Goal: Information Seeking & Learning: Compare options

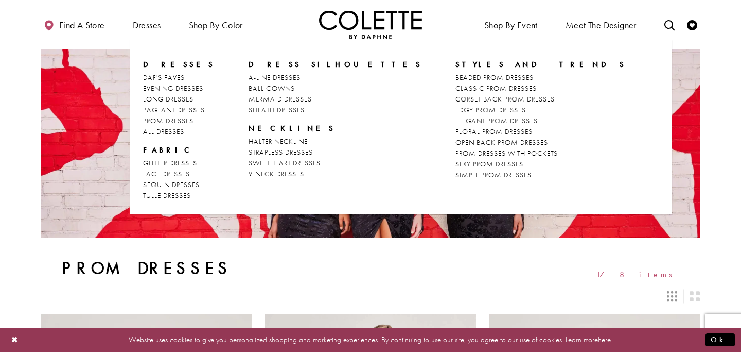
click at [154, 65] on span "Dresses" at bounding box center [179, 64] width 72 height 10
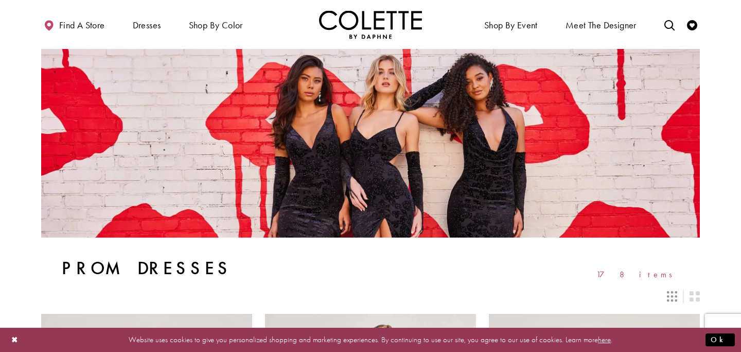
click at [387, 19] on img "Visit Home Page" at bounding box center [370, 24] width 103 height 28
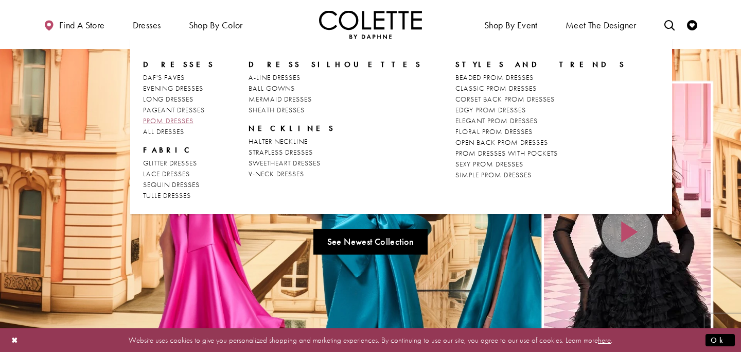
click at [176, 122] on span "PROM DRESSES" at bounding box center [168, 120] width 50 height 9
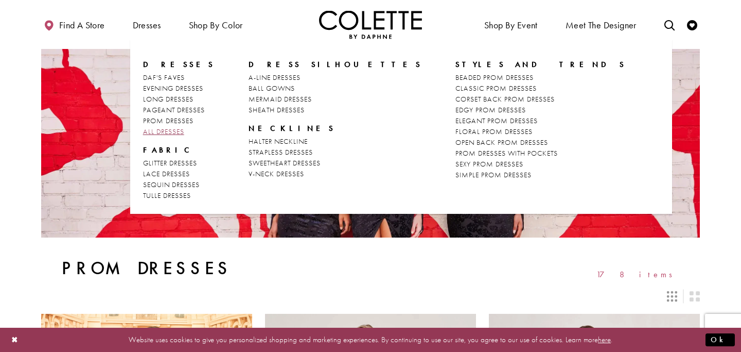
click at [164, 133] on span "ALL DRESSES" at bounding box center [163, 131] width 41 height 9
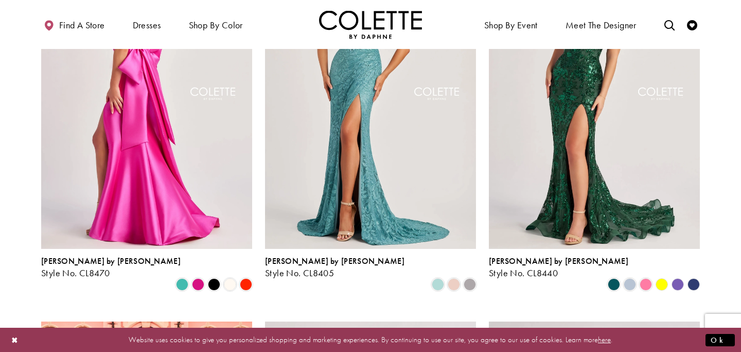
scroll to position [165, 0]
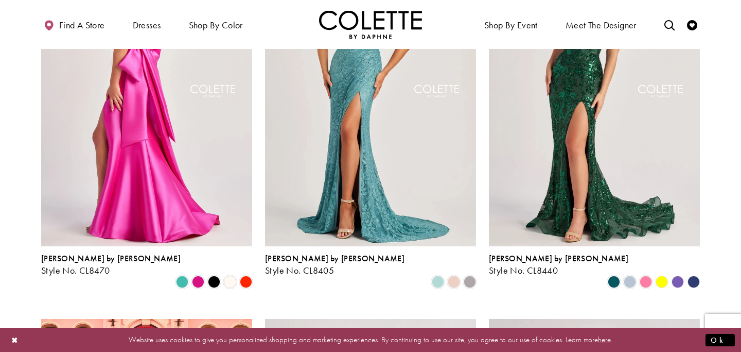
click at [146, 179] on img "Visit Colette by Daphne Style No. CL8470 Page" at bounding box center [146, 92] width 211 height 307
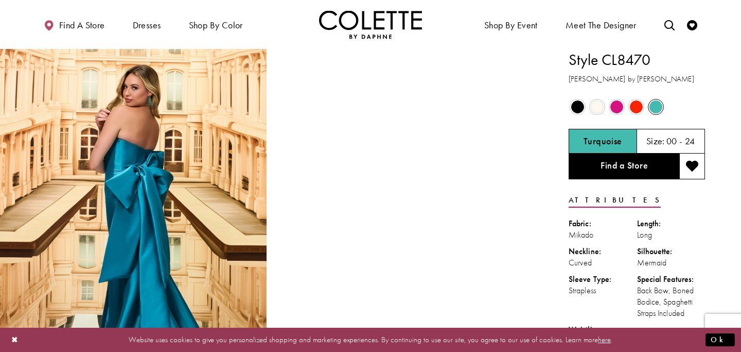
click at [640, 103] on span "Product color controls state depends on size chosen" at bounding box center [636, 106] width 13 height 13
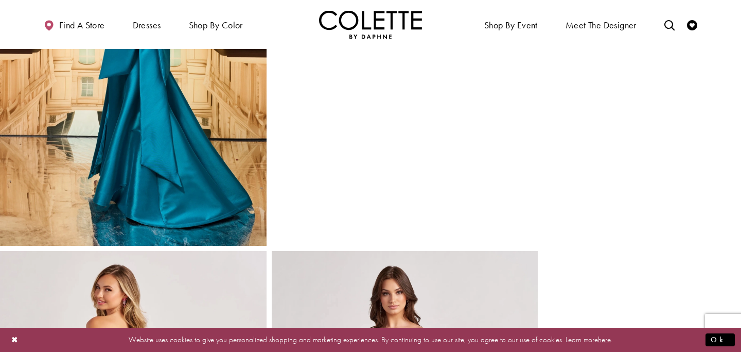
click at [210, 215] on img "Full size Style CL8470 Colette by Daphne #0 default Turquoise backface vertical…" at bounding box center [133, 46] width 267 height 400
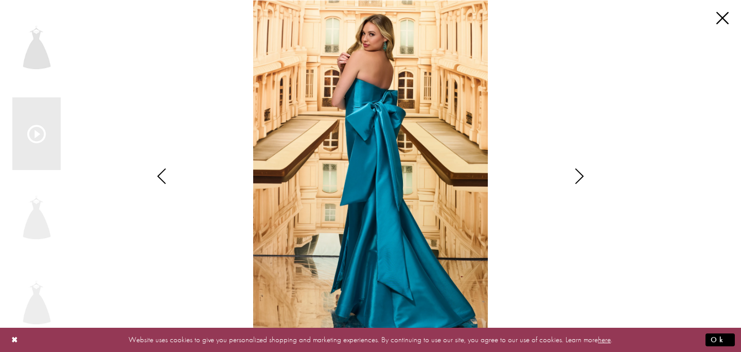
scroll to position [610, 0]
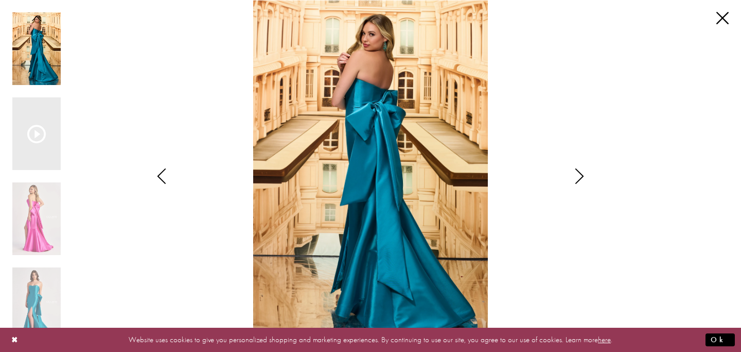
click at [732, 15] on div "Pause autoplay Previous Slide Next Slide 0 1 2 3 4 5 6 7 8 9 10" at bounding box center [370, 176] width 741 height 352
click at [723, 15] on link "Close" at bounding box center [723, 18] width 12 height 12
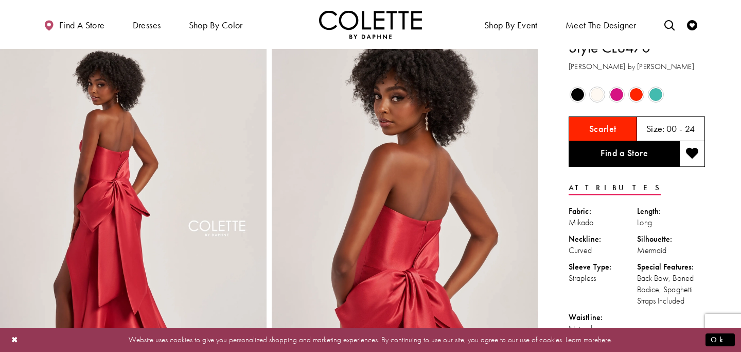
scroll to position [0, 0]
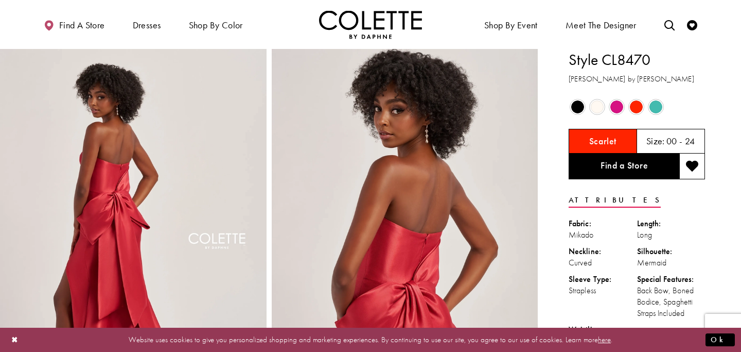
click at [661, 99] on div "Out of Stock" at bounding box center [656, 107] width 20 height 20
click at [658, 103] on span "Product color controls state depends on size chosen" at bounding box center [656, 106] width 13 height 13
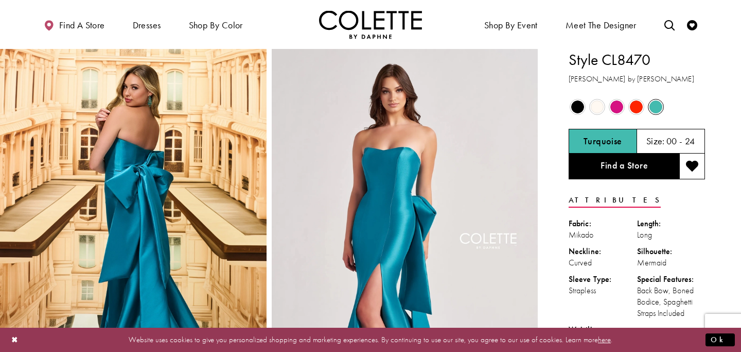
click at [619, 105] on span "Product color controls state depends on size chosen" at bounding box center [617, 106] width 13 height 13
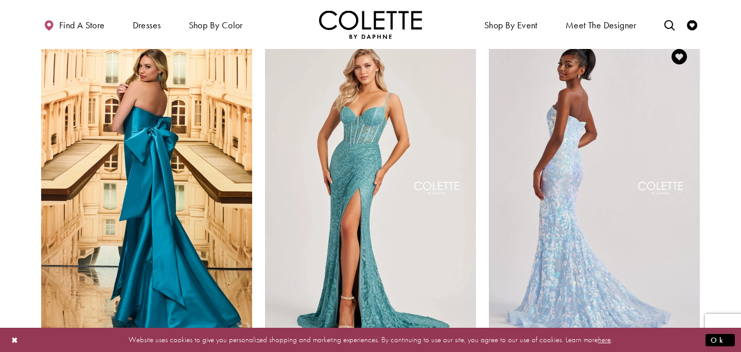
scroll to position [61, 0]
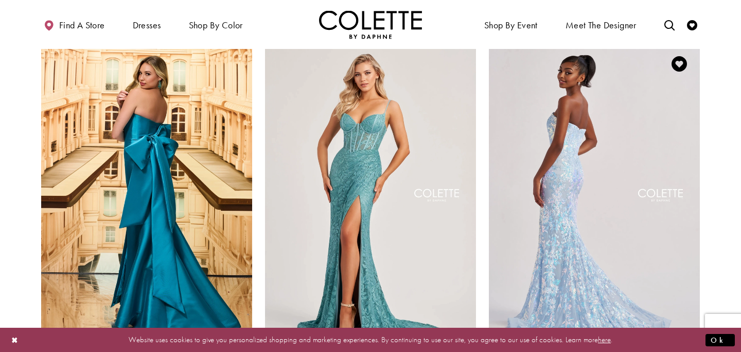
click at [669, 193] on img "Visit Colette by Daphne Style No. CL8440 Page" at bounding box center [594, 196] width 211 height 307
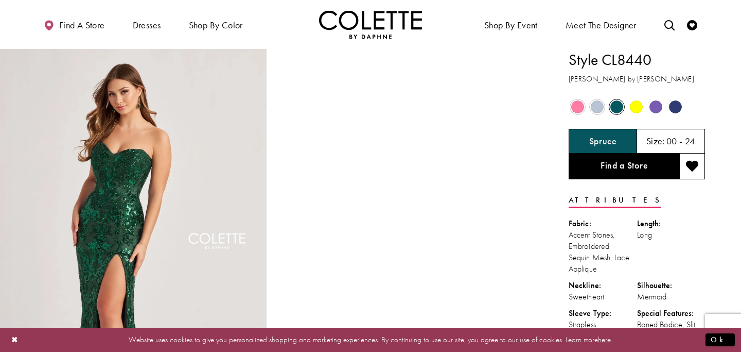
click at [598, 110] on span "Product color controls state depends on size chosen" at bounding box center [597, 106] width 13 height 13
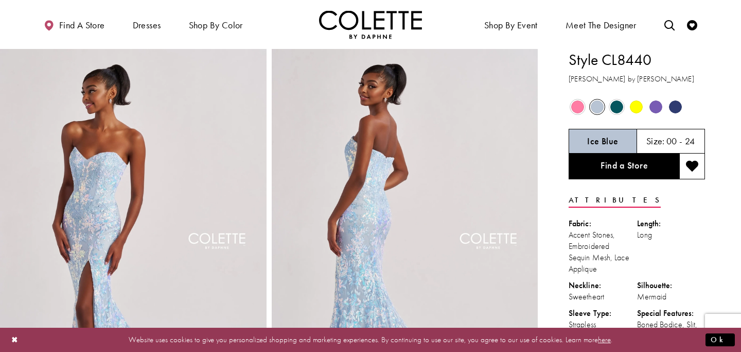
click at [634, 110] on span "Product color controls state depends on size chosen" at bounding box center [636, 106] width 13 height 13
click at [638, 105] on span "Product color controls state depends on size chosen" at bounding box center [636, 106] width 13 height 13
click at [653, 106] on span "Product color controls state depends on size chosen" at bounding box center [656, 106] width 13 height 13
click at [683, 107] on div "Out of Stock" at bounding box center [676, 107] width 18 height 18
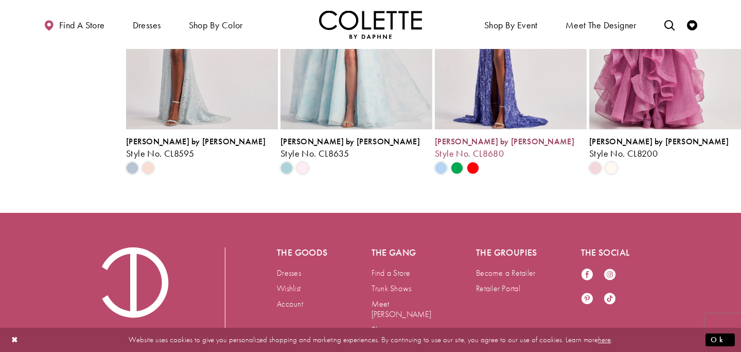
scroll to position [1391, 0]
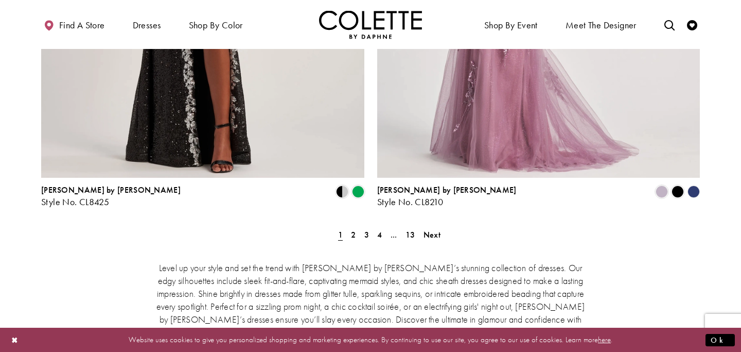
scroll to position [1898, 0]
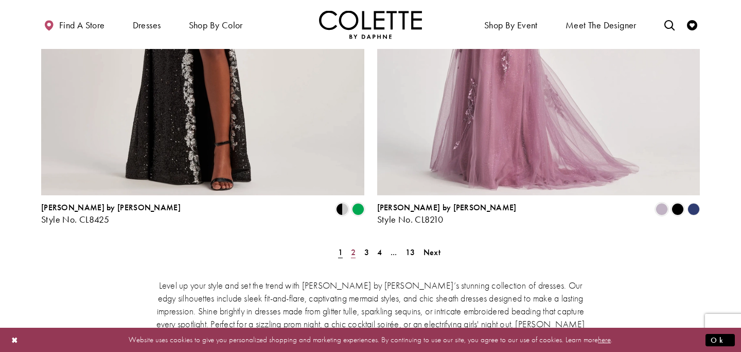
click at [350, 245] on link "2" at bounding box center [353, 252] width 11 height 15
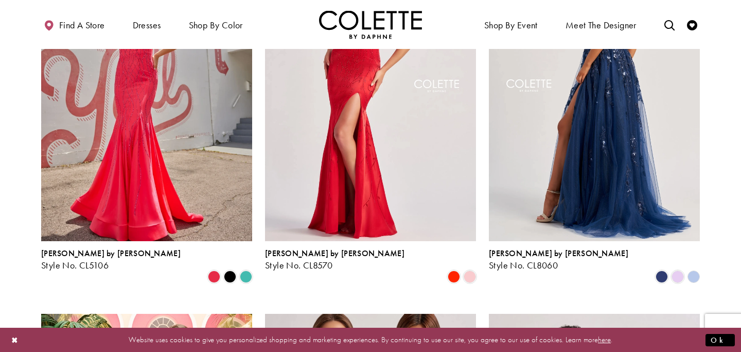
scroll to position [171, 0]
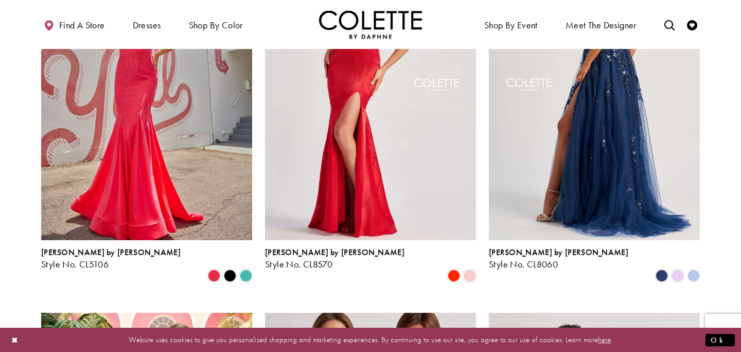
click at [610, 204] on img "Visit Colette by Daphne Style No. CL8060 Page" at bounding box center [594, 86] width 211 height 307
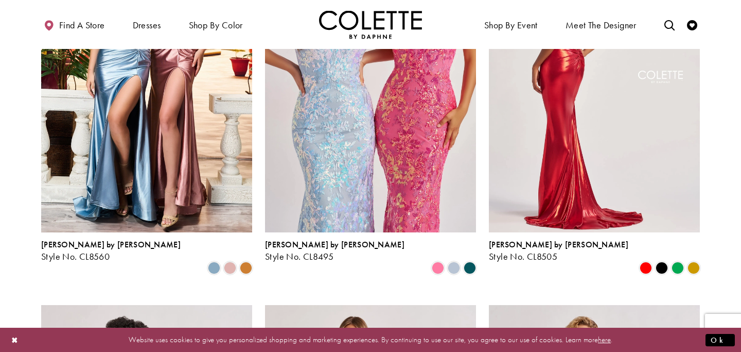
scroll to position [556, 0]
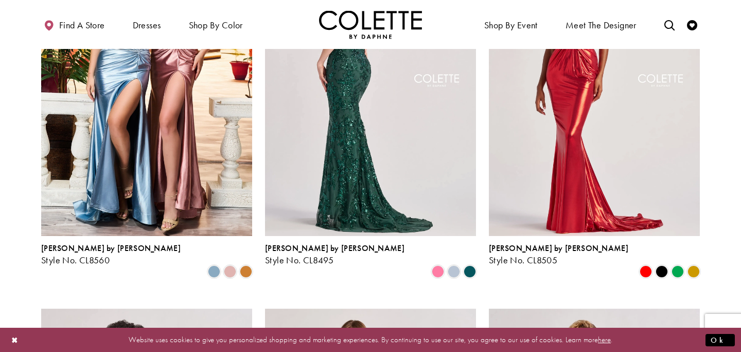
click at [382, 162] on img "Visit Colette by Daphne Style No. CL8495 Page" at bounding box center [370, 81] width 211 height 307
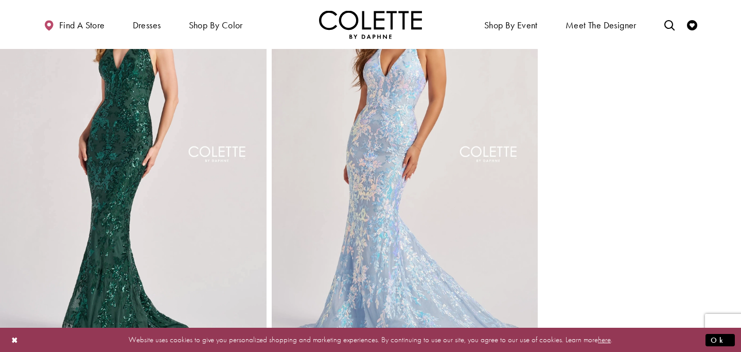
scroll to position [967, 0]
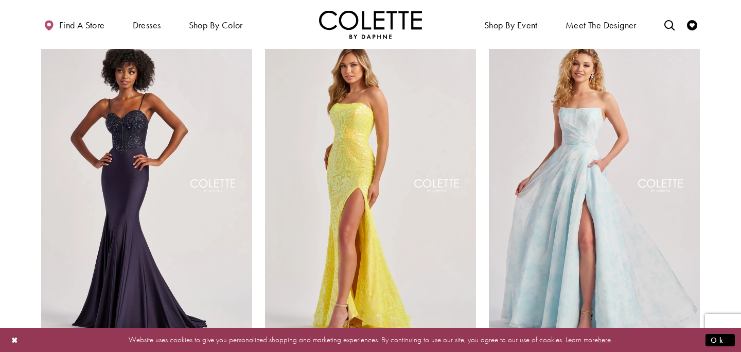
scroll to position [841, 0]
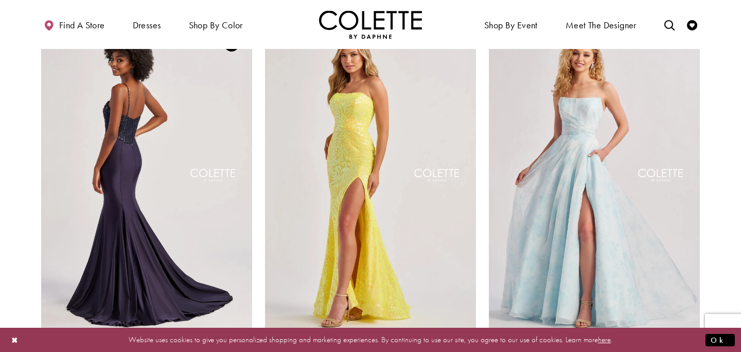
click at [133, 164] on img "Visit Colette by Daphne Style No. CL8515 Page" at bounding box center [146, 176] width 211 height 307
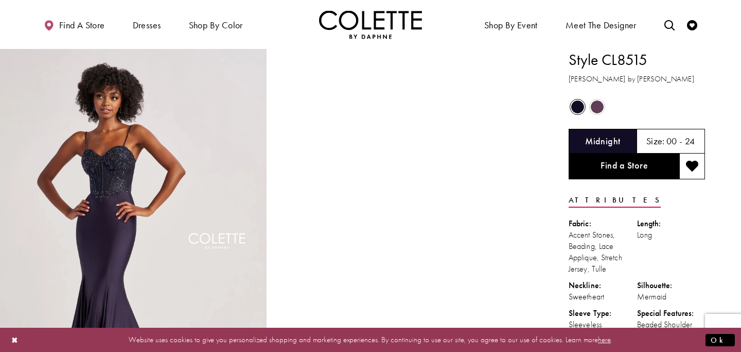
click at [577, 108] on span "Product color controls state depends on size chosen" at bounding box center [577, 106] width 13 height 13
click at [598, 108] on span "Product color controls state depends on size chosen" at bounding box center [597, 106] width 13 height 13
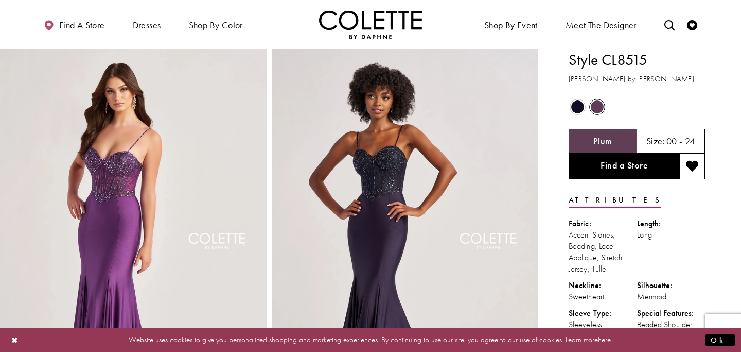
click at [579, 111] on span "Product color controls state depends on size chosen" at bounding box center [577, 106] width 13 height 13
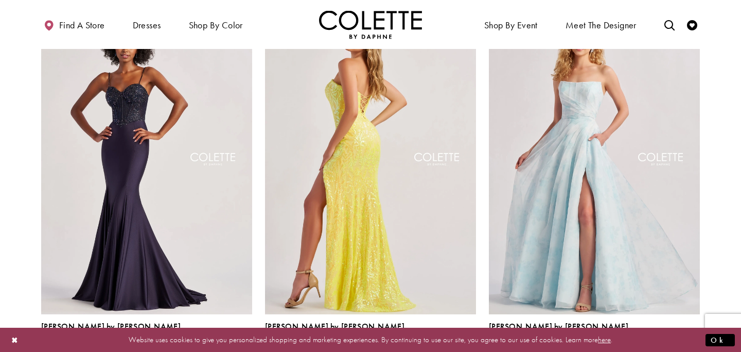
scroll to position [856, 0]
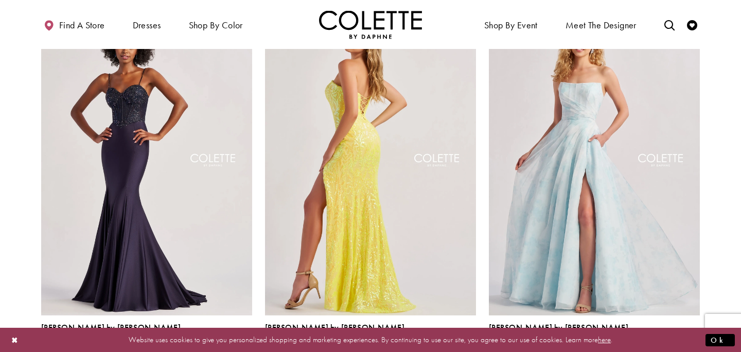
click at [385, 124] on img "Visit Colette by Daphne Style No. CL8610 Page" at bounding box center [370, 161] width 211 height 307
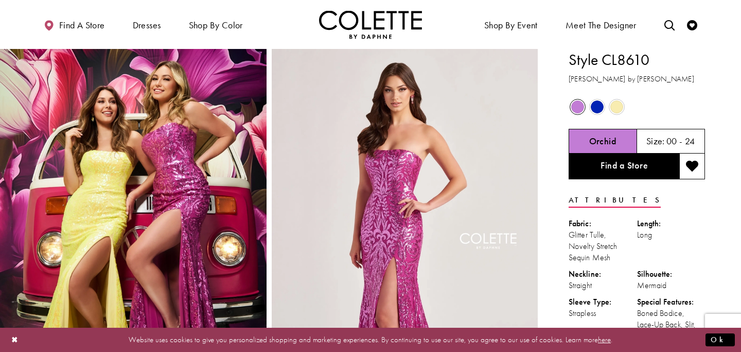
click at [597, 108] on span "Product color controls state depends on size chosen" at bounding box center [597, 106] width 13 height 13
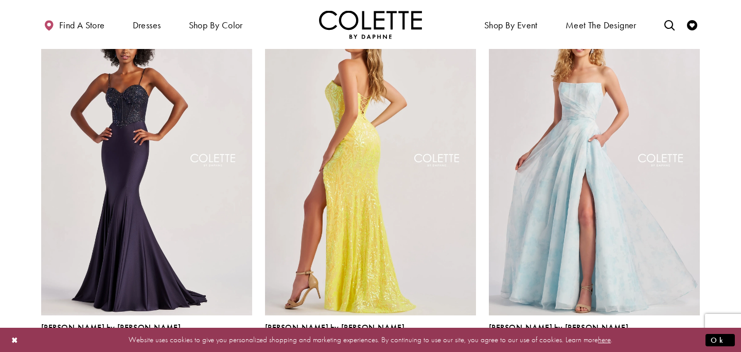
scroll to position [895, 0]
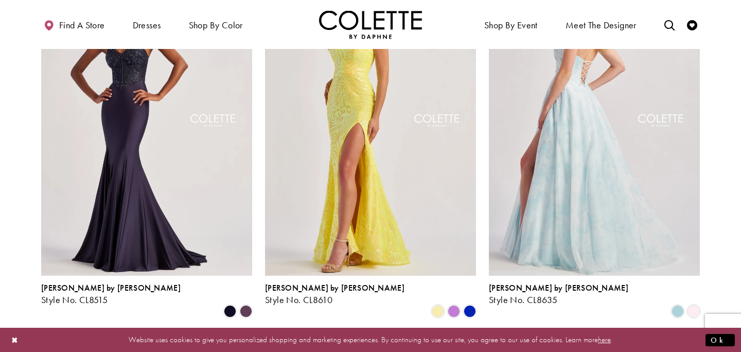
click at [663, 185] on img "Visit Colette by Daphne Style No. CL8635 Page" at bounding box center [594, 122] width 211 height 307
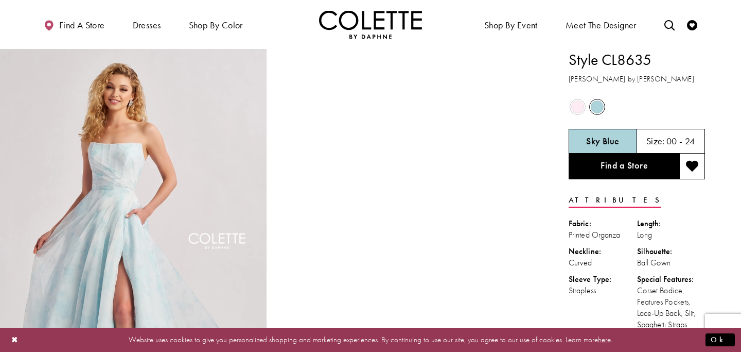
click at [574, 106] on span "Product color controls state depends on size chosen" at bounding box center [577, 106] width 13 height 13
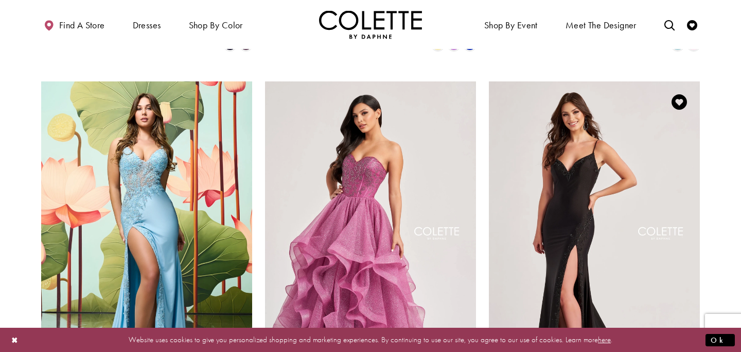
scroll to position [1279, 0]
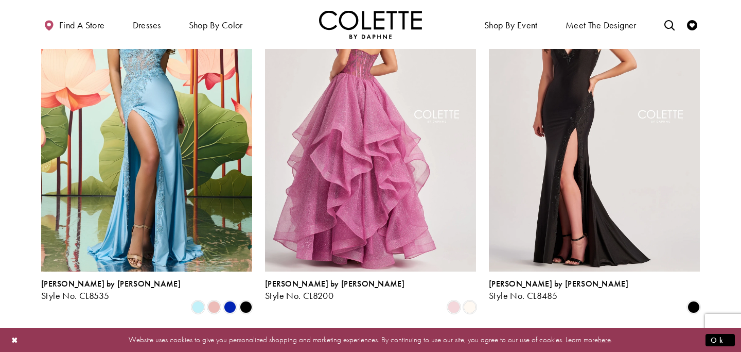
click at [343, 103] on img "Visit Colette by Daphne Style No. CL8200 Page" at bounding box center [370, 117] width 211 height 307
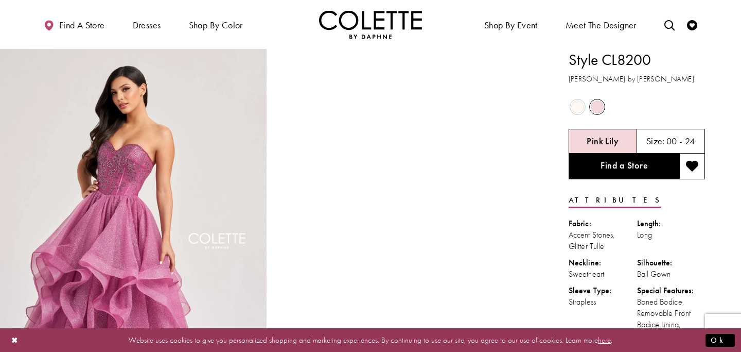
click at [574, 107] on span "Product color controls state depends on size chosen" at bounding box center [577, 106] width 13 height 13
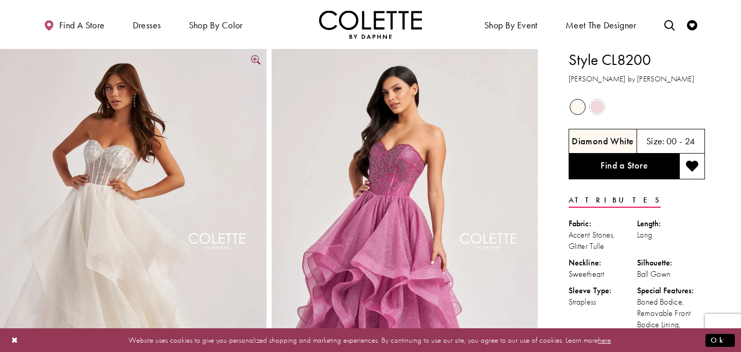
click at [83, 168] on img "Full size Style CL8200 Colette by Daphne #4 Diamond White frontface vertical pi…" at bounding box center [133, 249] width 267 height 400
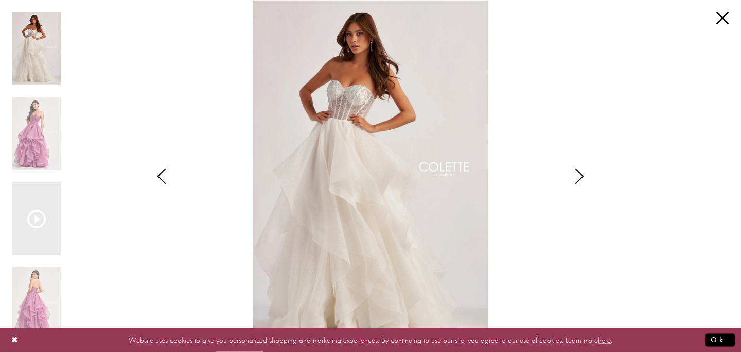
click at [582, 179] on icon "Style CL8200 Colette by Daphne Views dialog" at bounding box center [580, 175] width 26 height 15
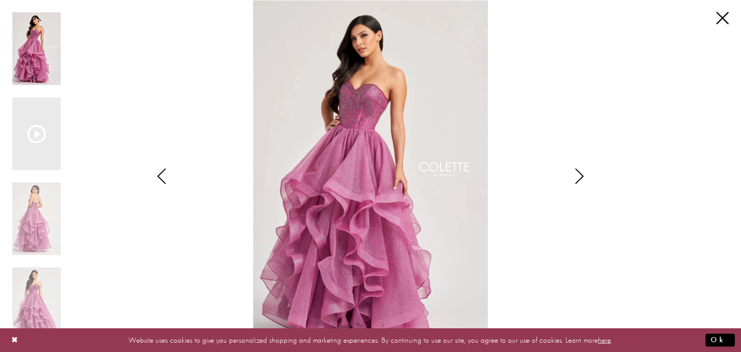
click at [160, 177] on icon "Style CL8200 Colette by Daphne Views dialog" at bounding box center [162, 175] width 26 height 15
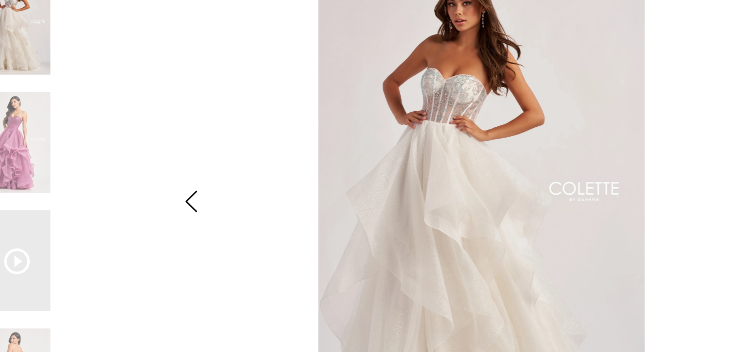
click at [539, 84] on img "Scroll List" at bounding box center [371, 176] width 392 height 352
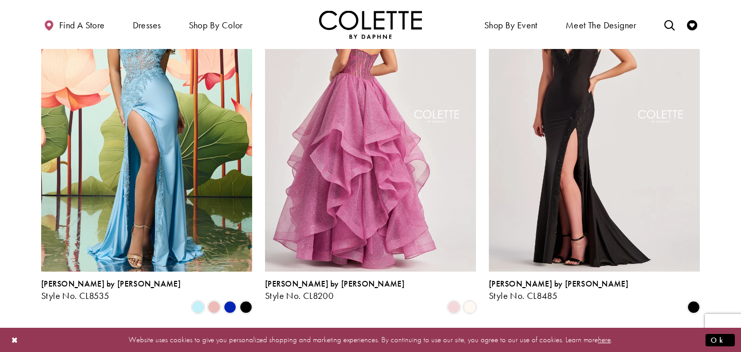
click at [329, 196] on img "Visit Colette by Daphne Style No. CL8200 Page" at bounding box center [370, 117] width 211 height 307
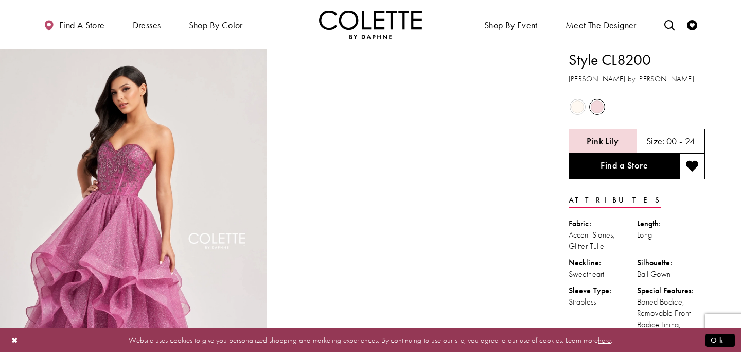
click at [584, 106] on span "Product color controls state depends on size chosen" at bounding box center [577, 106] width 13 height 13
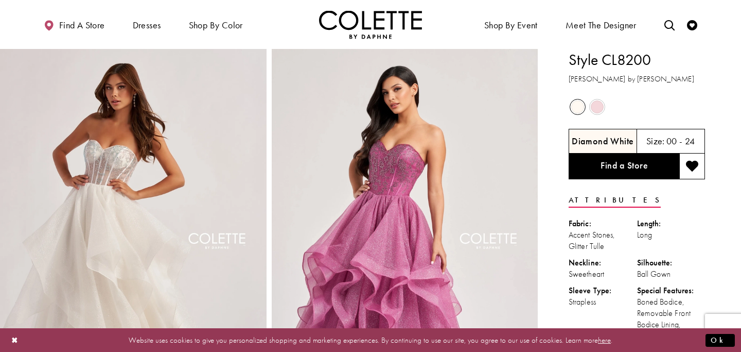
click at [599, 108] on span "Product color controls state depends on size chosen" at bounding box center [597, 106] width 13 height 13
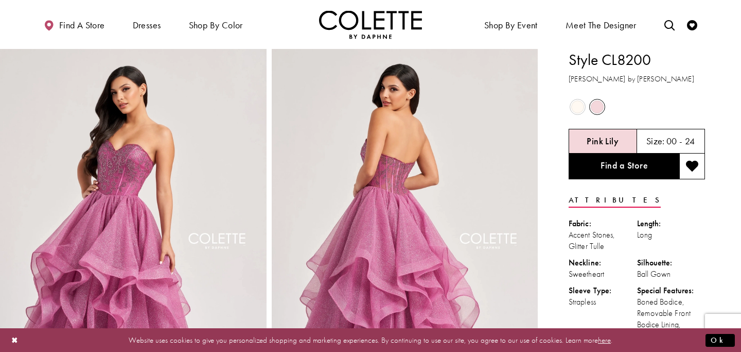
click at [581, 106] on span "Product color controls state depends on size chosen" at bounding box center [577, 106] width 13 height 13
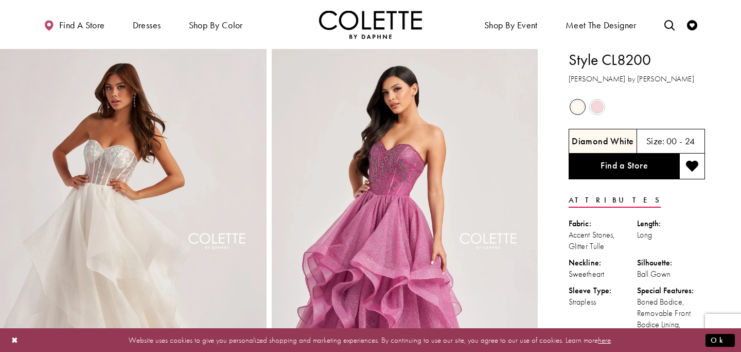
click at [597, 110] on span "Product color controls state depends on size chosen" at bounding box center [597, 106] width 13 height 13
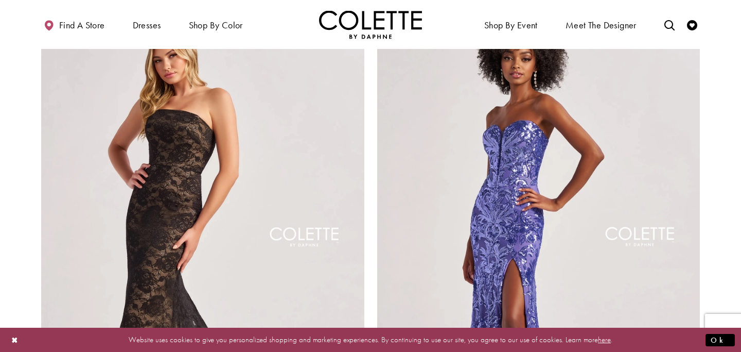
scroll to position [1643, 0]
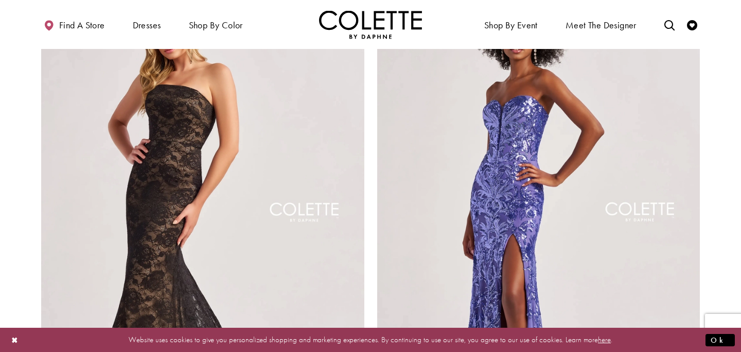
click at [571, 169] on img "Visit Colette by Daphne Style No. CL8680 Page" at bounding box center [538, 214] width 323 height 470
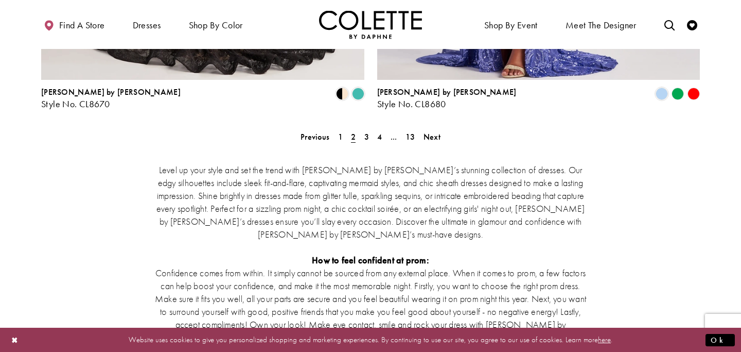
scroll to position [2024, 0]
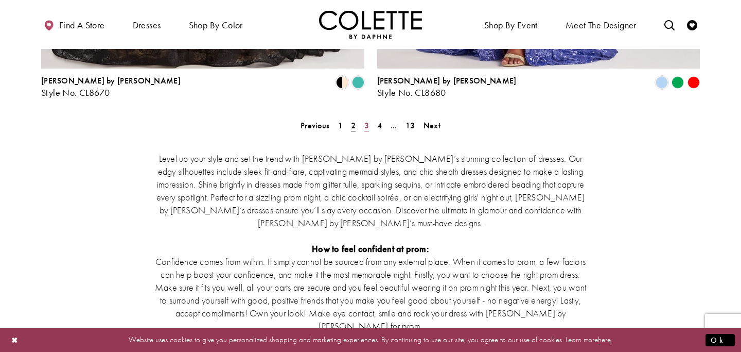
click at [363, 118] on link "3" at bounding box center [366, 125] width 11 height 15
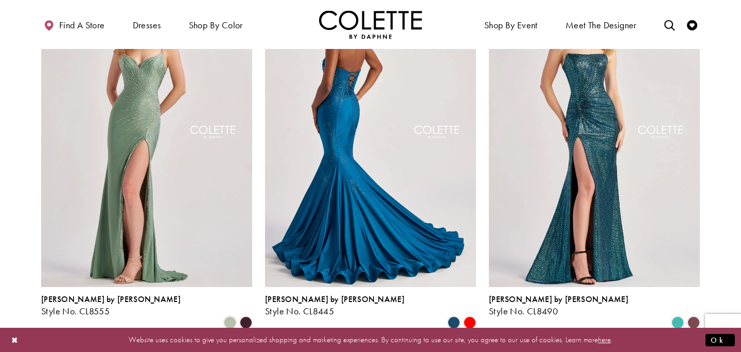
scroll to position [125, 0]
click at [318, 217] on img "Visit Colette by Daphne Style No. CL8445 Page" at bounding box center [370, 132] width 211 height 307
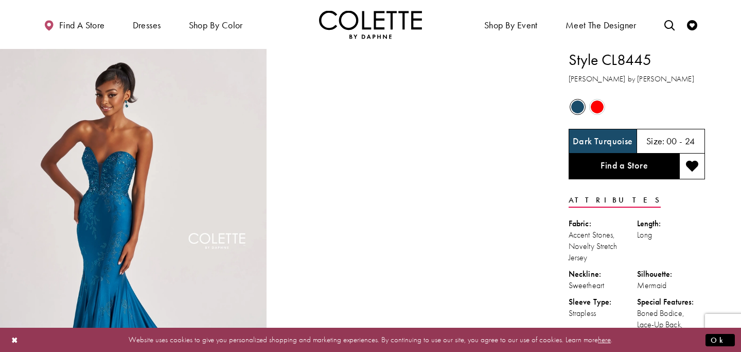
click at [595, 105] on span "Product color controls state depends on size chosen" at bounding box center [597, 106] width 13 height 13
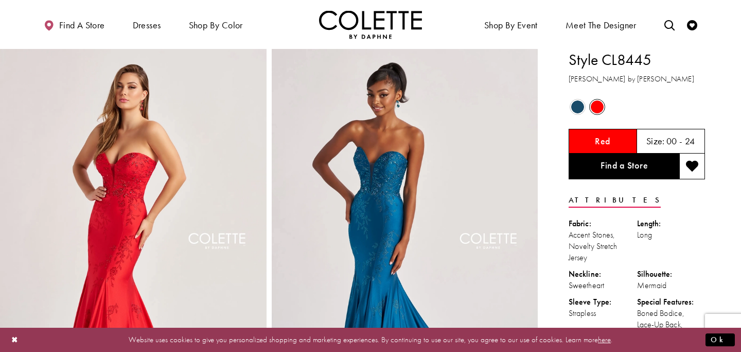
click at [576, 111] on span "Product color controls state depends on size chosen" at bounding box center [577, 106] width 13 height 13
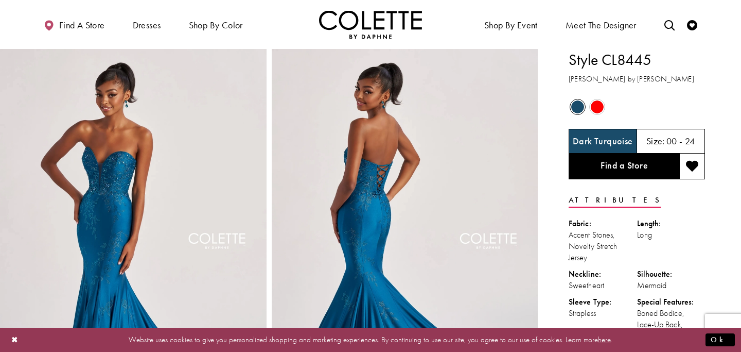
click at [602, 106] on span "Product color controls state depends on size chosen" at bounding box center [597, 106] width 13 height 13
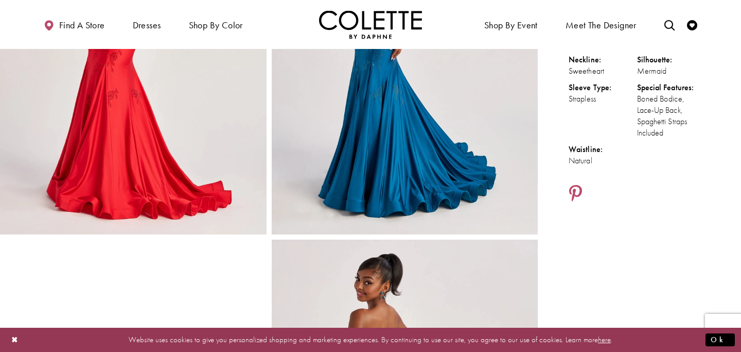
scroll to position [165, 0]
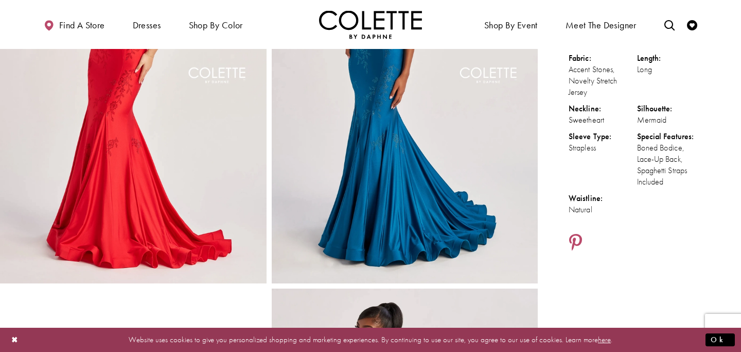
click at [142, 161] on img "Full size Style CL8445 Colette by Daphne #3 Red frontface vertical picture" at bounding box center [133, 84] width 267 height 400
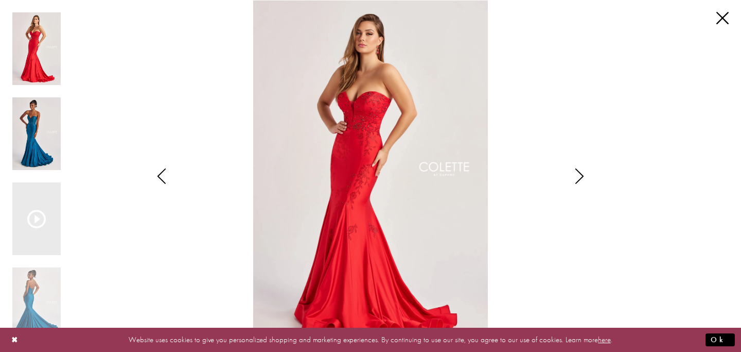
click at [32, 125] on img "Scroll List" at bounding box center [36, 133] width 48 height 73
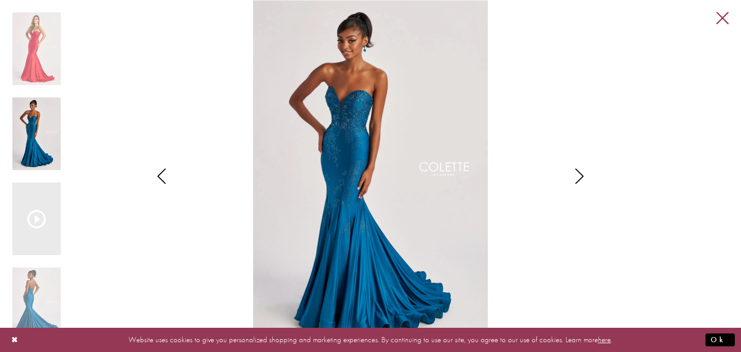
click at [730, 13] on div "Pause autoplay Previous Slide Next Slide 0 1 2 3 4 Pause autoplay" at bounding box center [370, 176] width 741 height 352
click at [722, 15] on link "Close" at bounding box center [723, 18] width 12 height 12
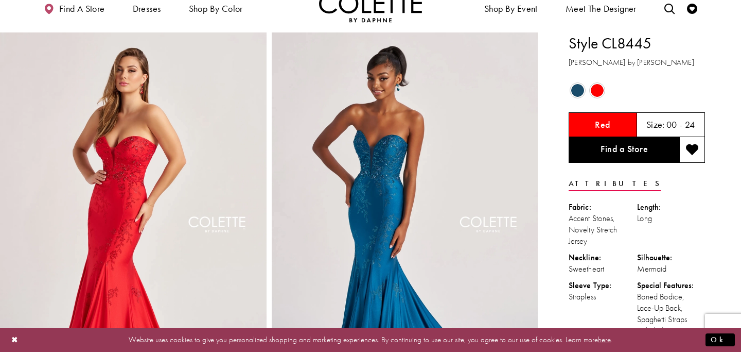
scroll to position [0, 0]
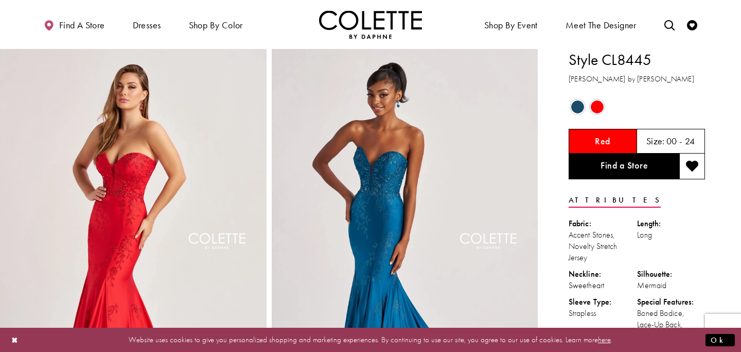
click at [581, 105] on span "Product color controls state depends on size chosen" at bounding box center [577, 106] width 13 height 13
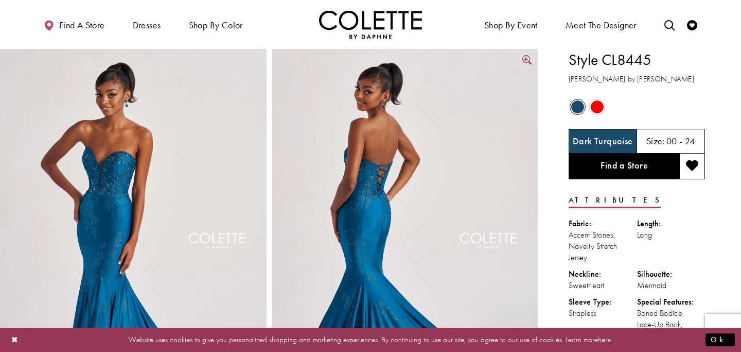
scroll to position [1, 0]
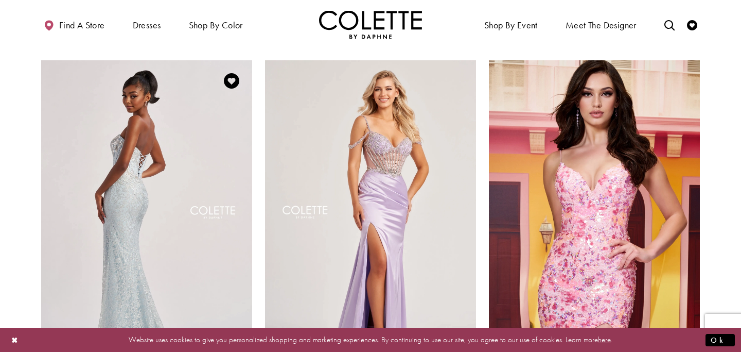
scroll to position [498, 0]
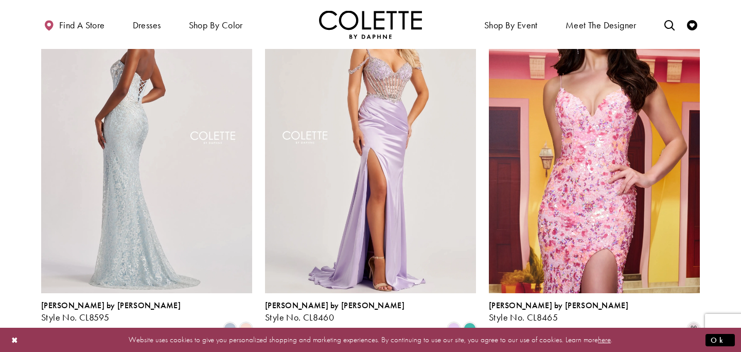
click at [156, 140] on img "Visit Colette by Daphne Style No. CL8595 Page" at bounding box center [146, 139] width 211 height 307
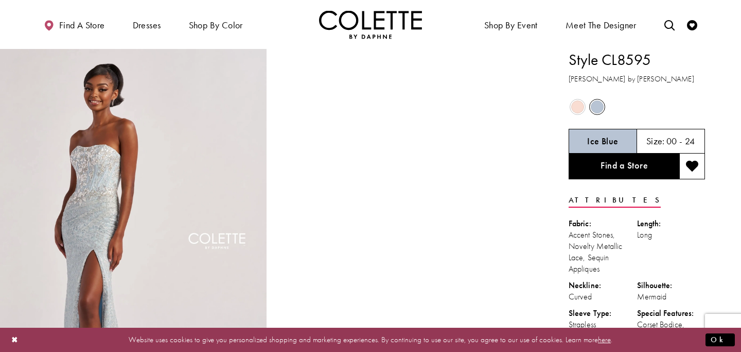
click at [579, 110] on span "Product color controls state depends on size chosen" at bounding box center [577, 106] width 13 height 13
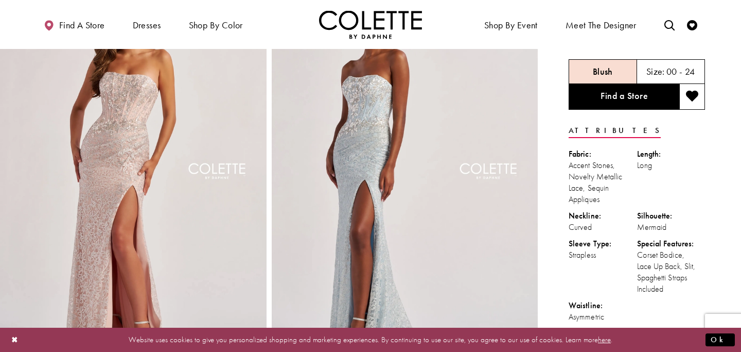
scroll to position [73, 0]
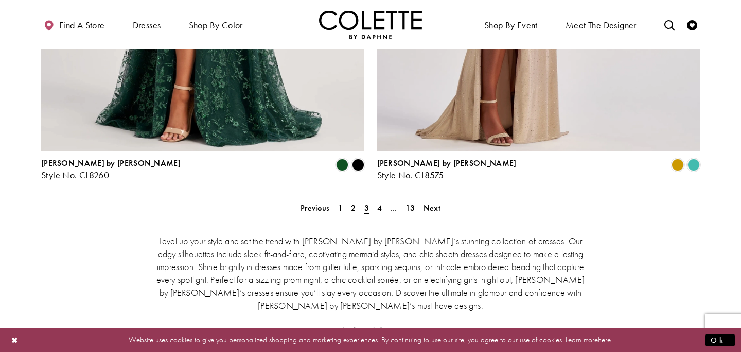
scroll to position [1953, 0]
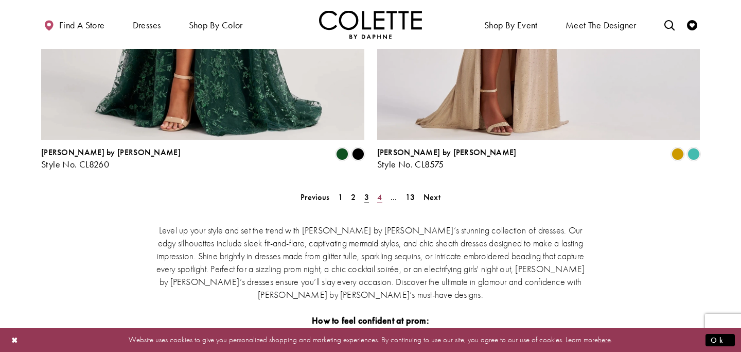
click at [378, 192] on span "4" at bounding box center [379, 197] width 5 height 11
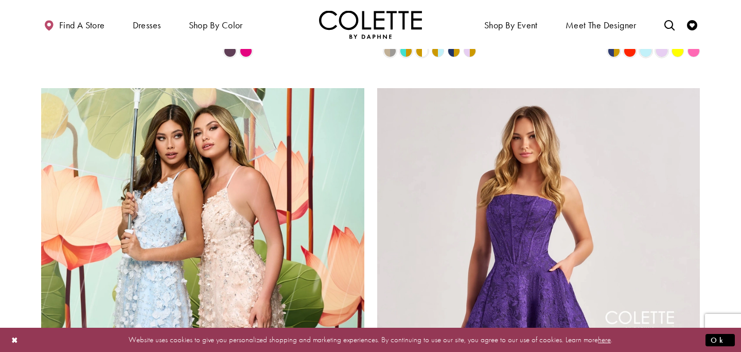
scroll to position [1598, 0]
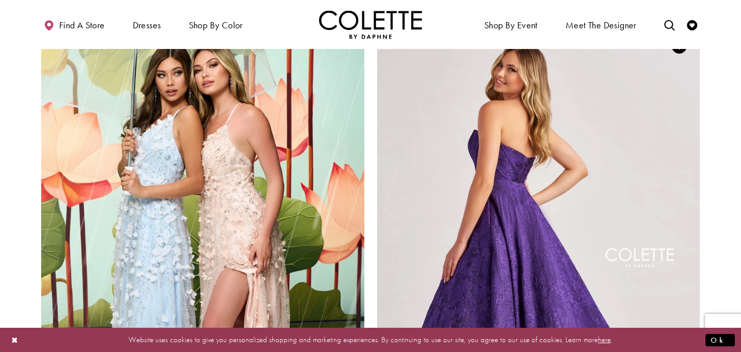
click at [555, 235] on img "Visit Colette by Daphne Style No. CL8675 Page" at bounding box center [538, 260] width 323 height 470
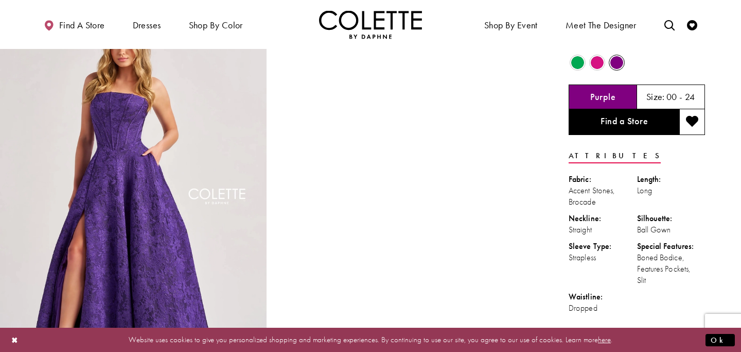
scroll to position [49, 0]
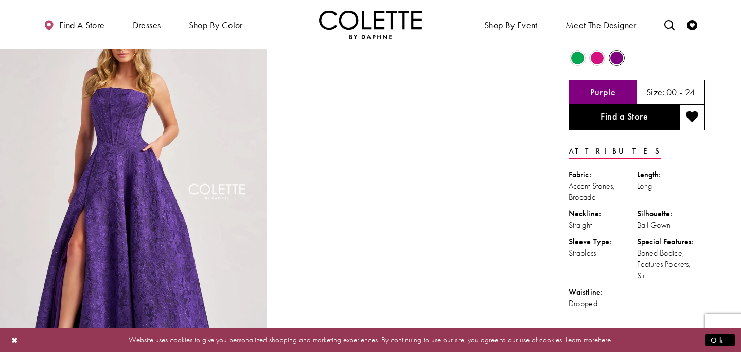
click at [599, 54] on span "Product color controls state depends on size chosen" at bounding box center [597, 57] width 13 height 13
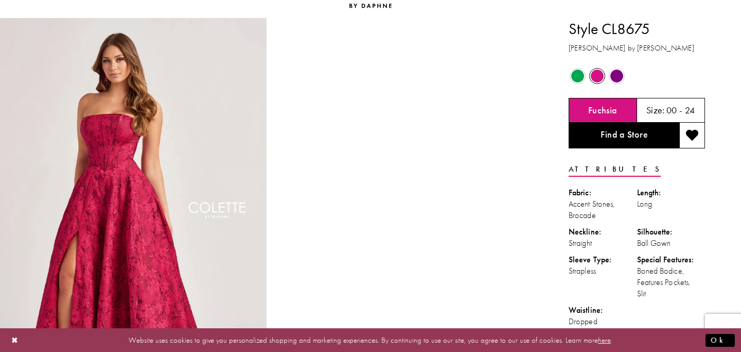
scroll to position [0, 0]
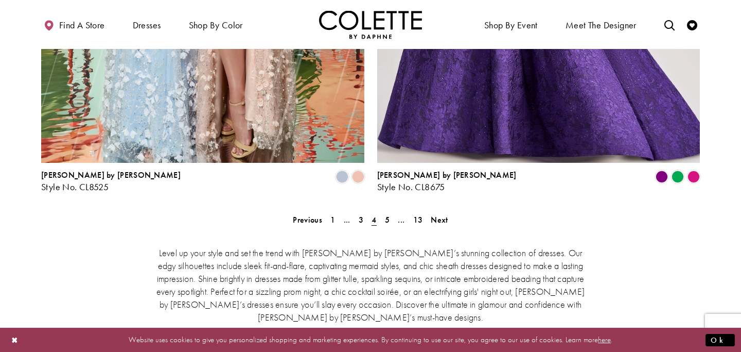
scroll to position [1932, 0]
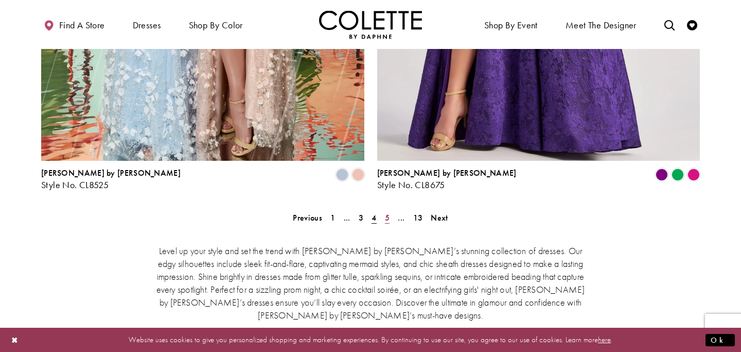
click at [387, 212] on span "5" at bounding box center [387, 217] width 5 height 11
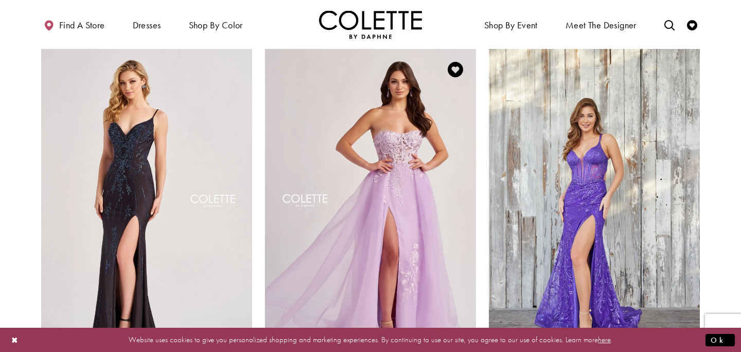
scroll to position [142, 0]
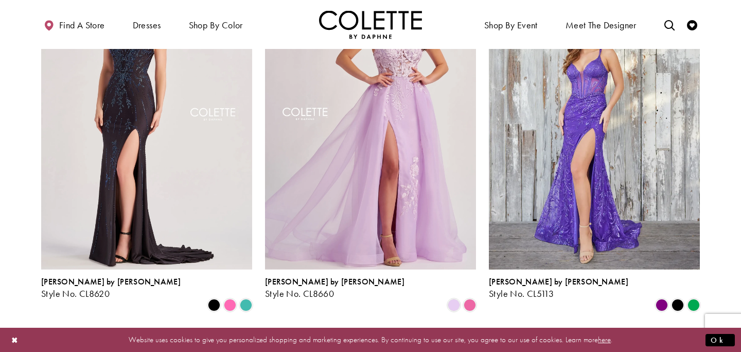
click at [335, 189] on img "Visit Colette by Daphne Style No. CL8660 Page" at bounding box center [370, 115] width 211 height 307
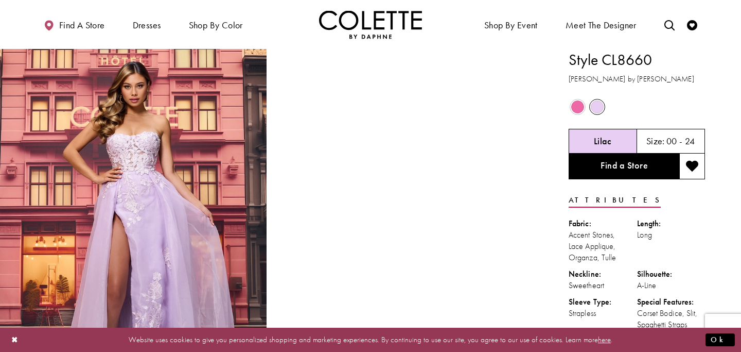
click at [580, 104] on span "Product color controls state depends on size chosen" at bounding box center [577, 106] width 13 height 13
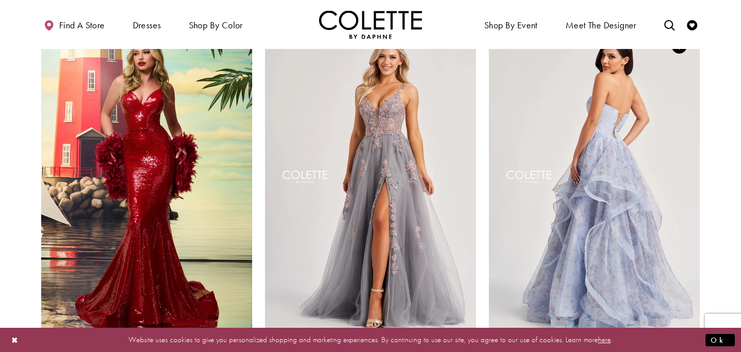
scroll to position [1219, 0]
click at [595, 236] on img "Visit Colette by Daphne Style No. CL8180 Page" at bounding box center [594, 178] width 211 height 307
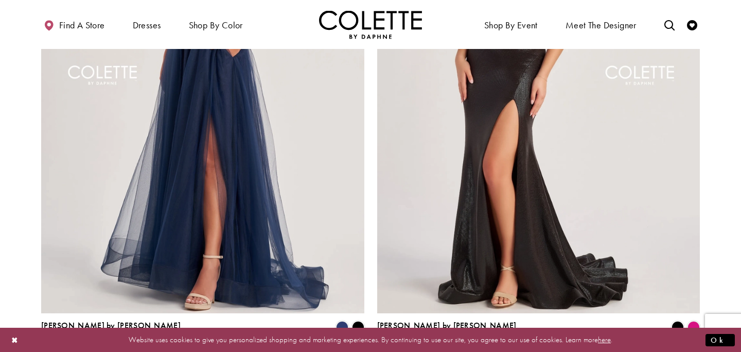
scroll to position [1787, 0]
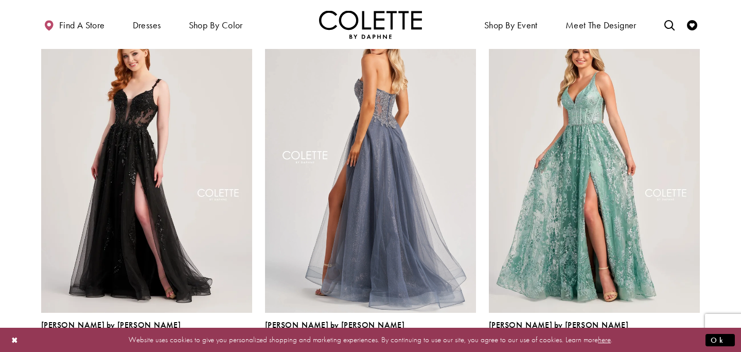
scroll to position [101, 0]
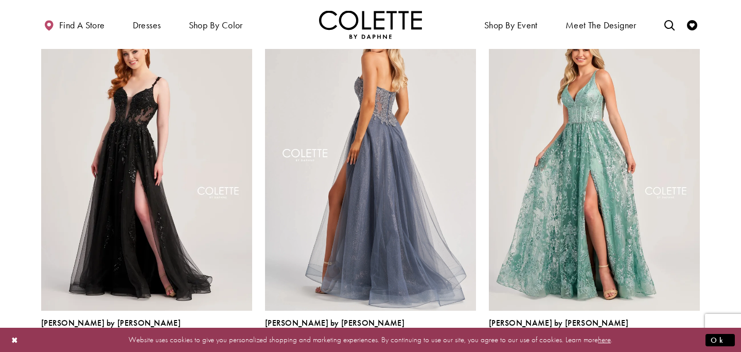
click at [402, 196] on img "Visit Colette by Daphne Style No. CL8110 Page" at bounding box center [370, 157] width 211 height 307
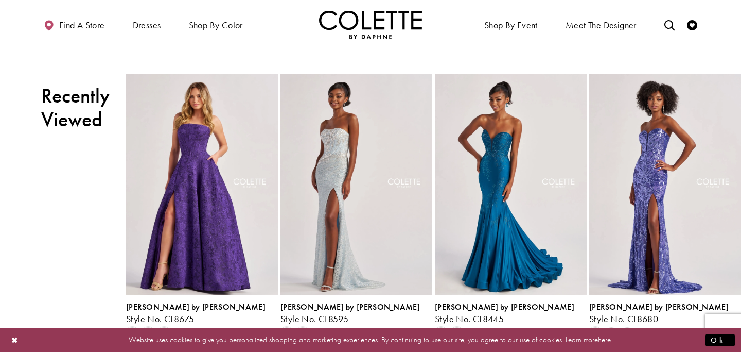
scroll to position [2036, 0]
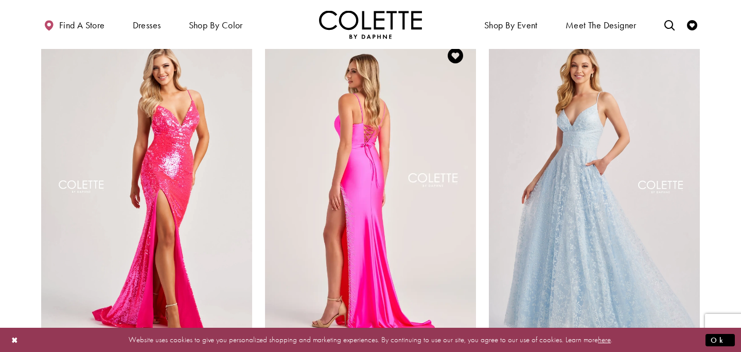
scroll to position [829, 0]
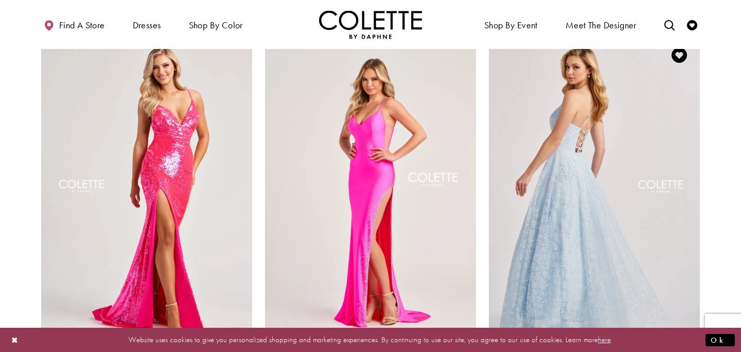
click at [639, 177] on img "Visit Colette by Daphne Style No. CL8650 Page" at bounding box center [594, 187] width 211 height 307
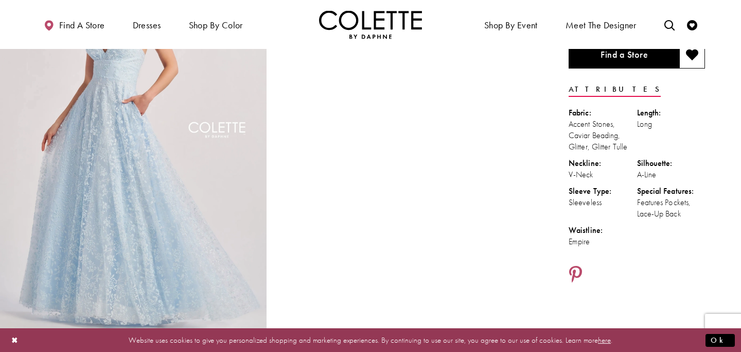
scroll to position [112, 0]
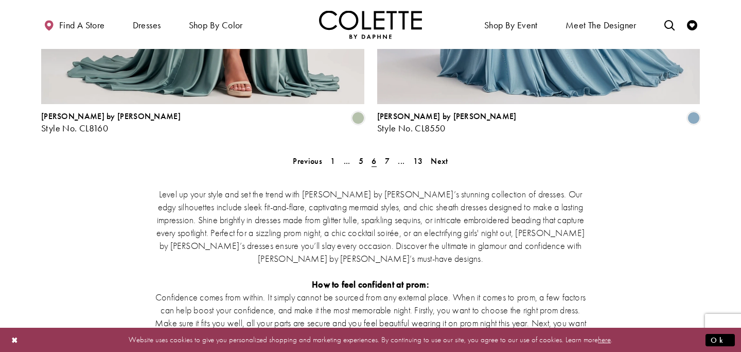
scroll to position [1993, 0]
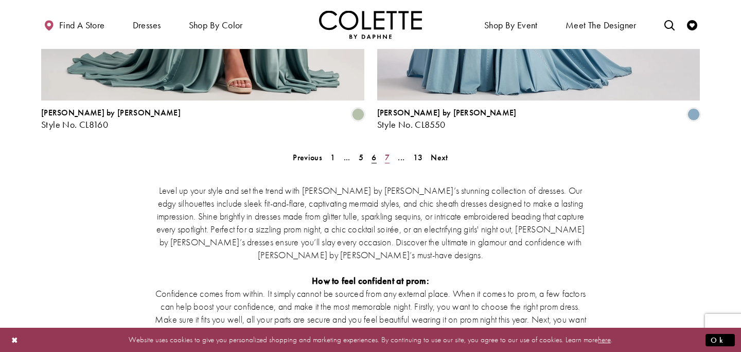
click at [383, 150] on link "7" at bounding box center [387, 157] width 11 height 15
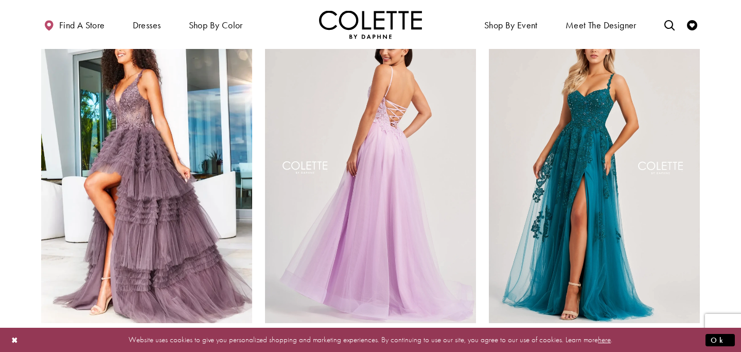
scroll to position [92, 0]
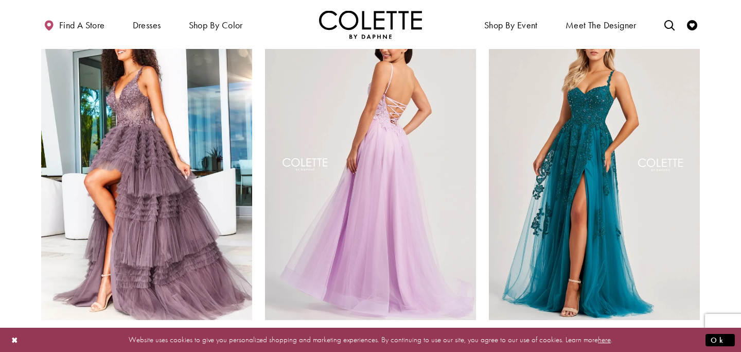
click at [396, 161] on img "Visit Colette by Daphne Style No. CL8100 Page" at bounding box center [370, 166] width 211 height 307
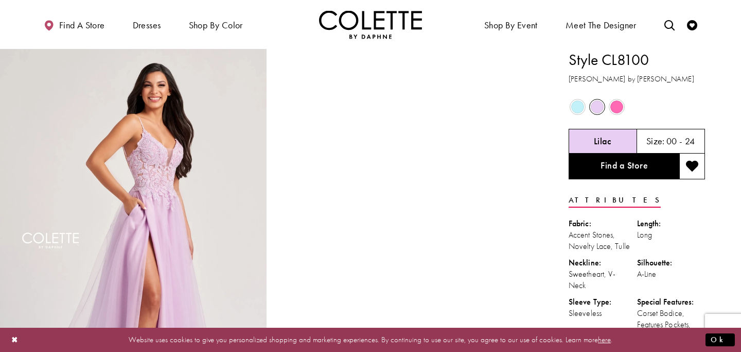
click at [627, 107] on div "Out of Stock Out of Stock Out of Stock" at bounding box center [637, 107] width 138 height 20
click at [621, 107] on span "Product color controls state depends on size chosen" at bounding box center [617, 106] width 13 height 13
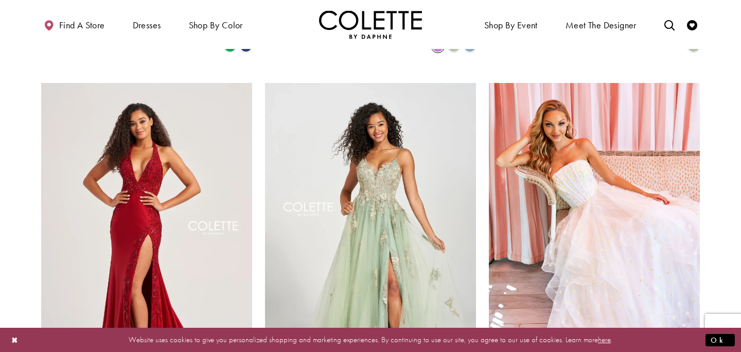
scroll to position [785, 0]
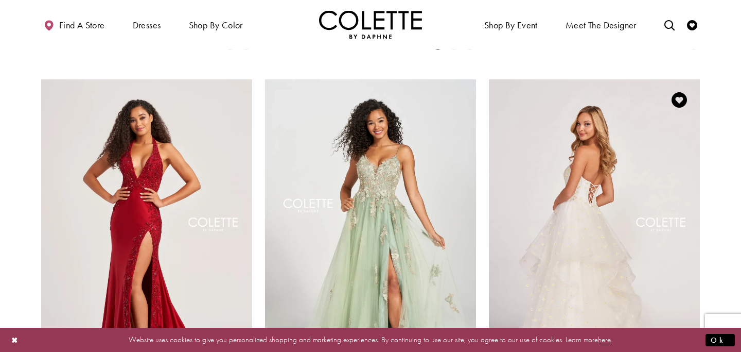
click at [631, 229] on img "Visit Colette by Daphne Style No. CL2055 Page" at bounding box center [594, 232] width 211 height 307
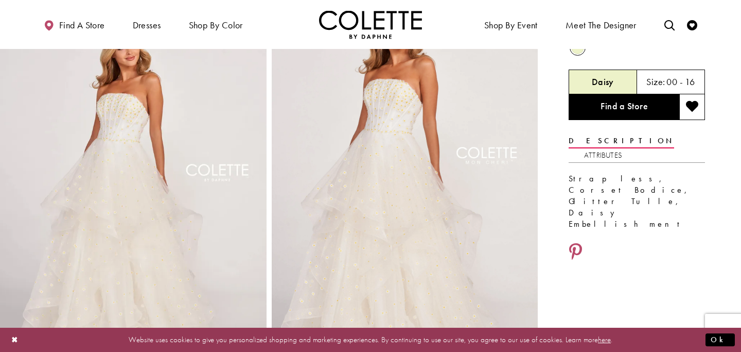
scroll to position [86, 0]
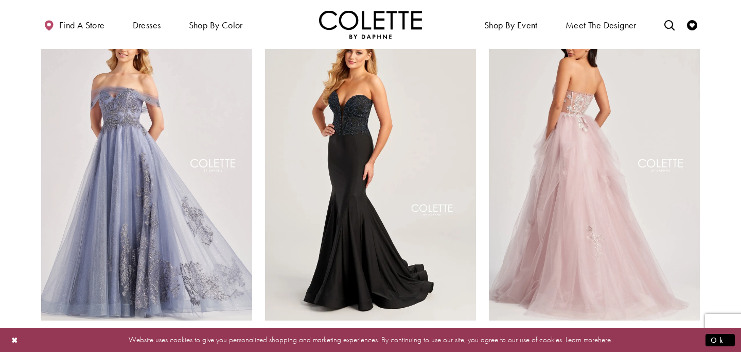
scroll to position [1228, 0]
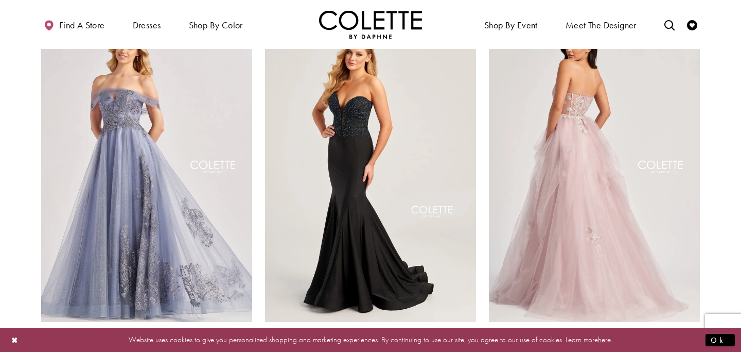
click at [597, 187] on img "Visit Colette by Daphne Style No. CL8120 Page" at bounding box center [594, 168] width 211 height 307
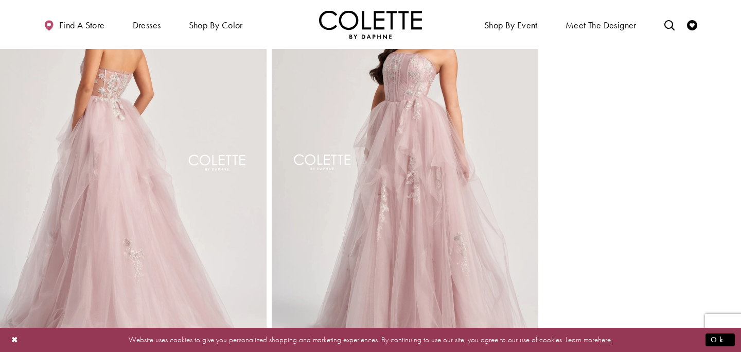
scroll to position [481, 0]
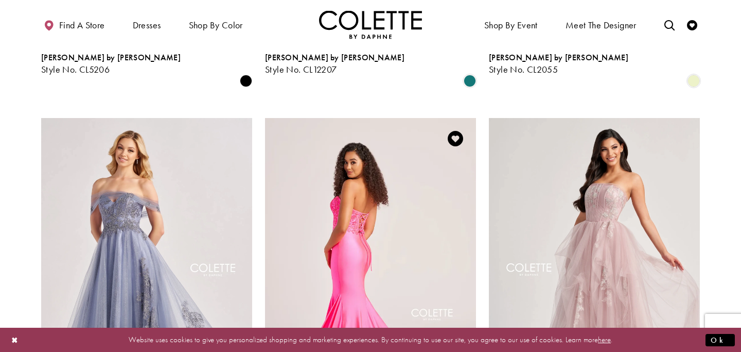
scroll to position [1122, 0]
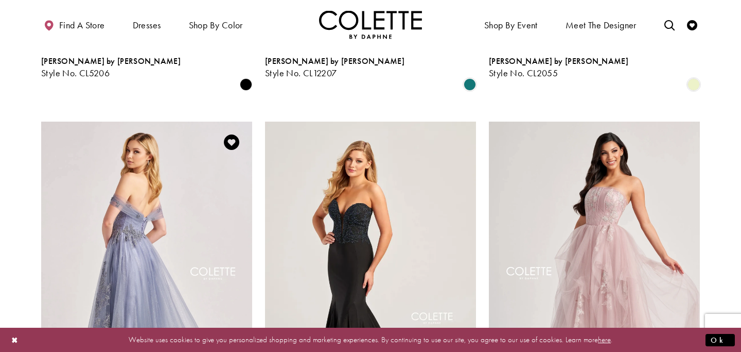
click at [145, 184] on img "Visit Colette by Daphne Style No. CL8640 Page" at bounding box center [146, 275] width 211 height 307
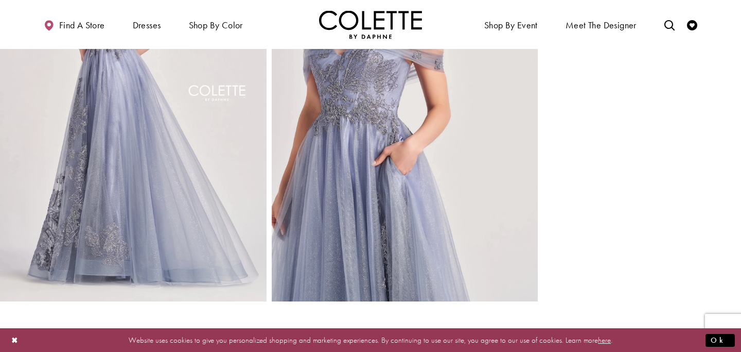
scroll to position [553, 0]
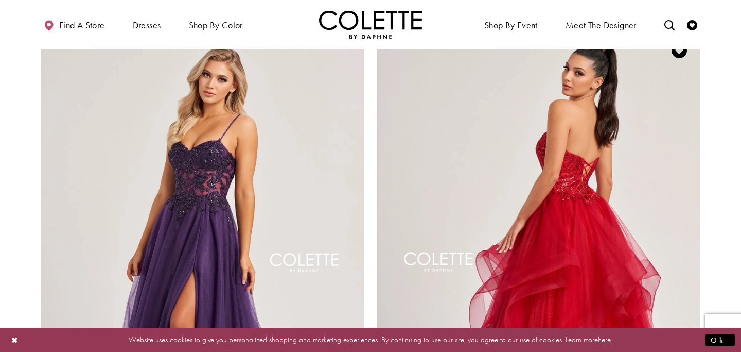
scroll to position [1594, 0]
click at [605, 239] on img "Visit Colette by Daphne Style No. CL8290 Page" at bounding box center [538, 264] width 323 height 470
click at [504, 244] on img "Visit Colette by Daphne Style No. CL8290 Page" at bounding box center [538, 264] width 323 height 470
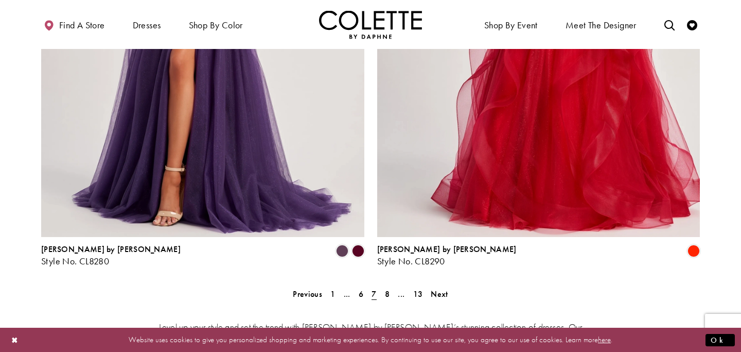
scroll to position [1850, 0]
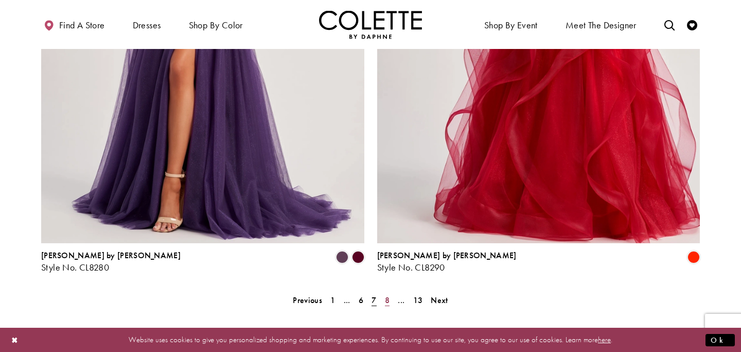
click at [386, 295] on span "8" at bounding box center [387, 300] width 5 height 11
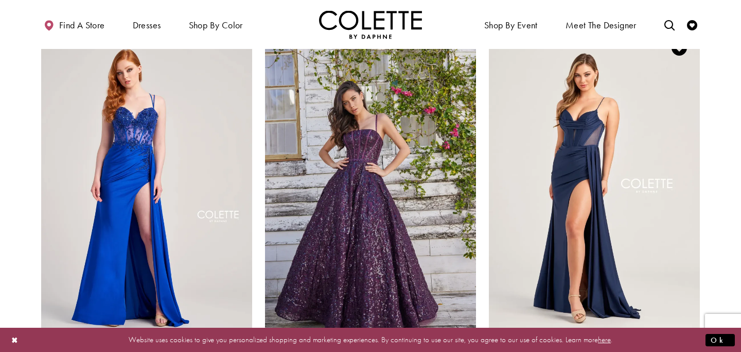
scroll to position [1226, 0]
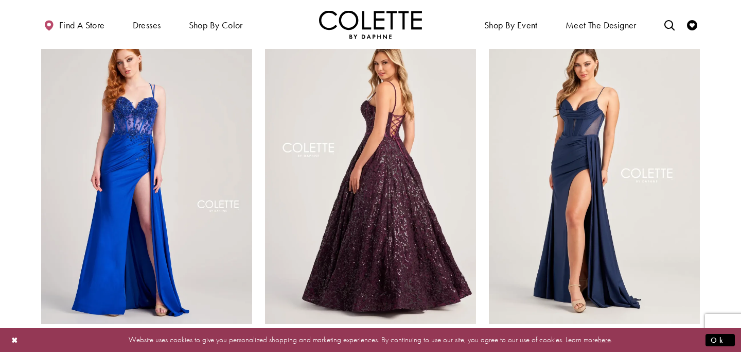
click at [401, 140] on img "Visit Colette by Daphne Style No. CL5141 Page" at bounding box center [370, 170] width 211 height 307
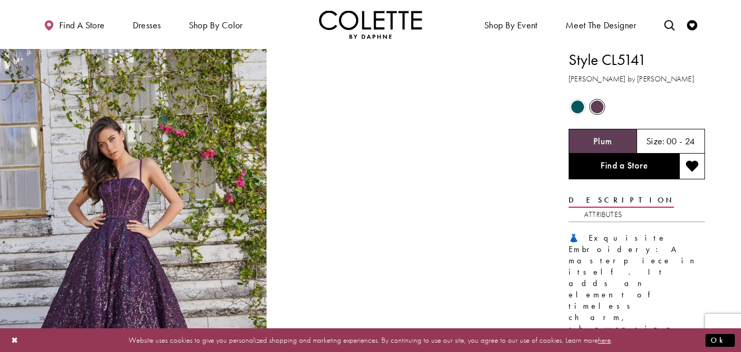
click at [575, 109] on span "Product color controls state depends on size chosen" at bounding box center [577, 106] width 13 height 13
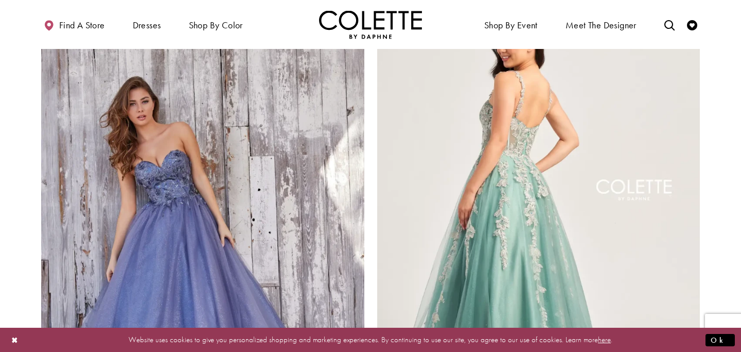
scroll to position [1635, 0]
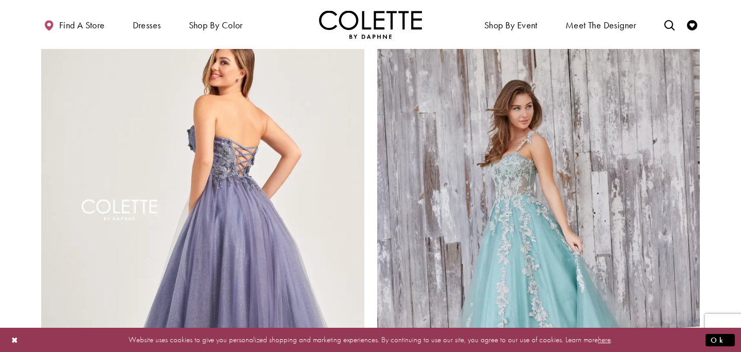
click at [228, 214] on img "Visit Colette by Daphne Style No. CL5161 Page" at bounding box center [202, 223] width 323 height 470
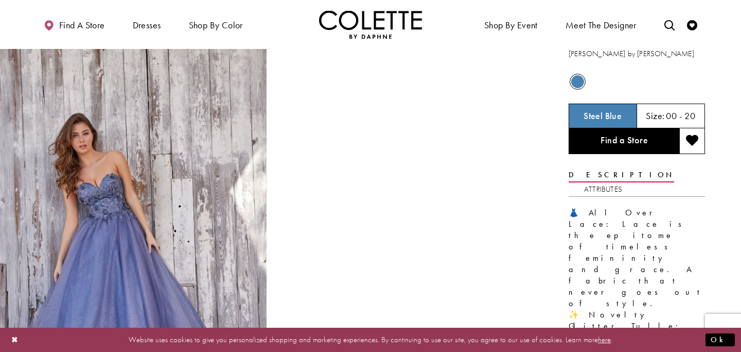
scroll to position [27, 0]
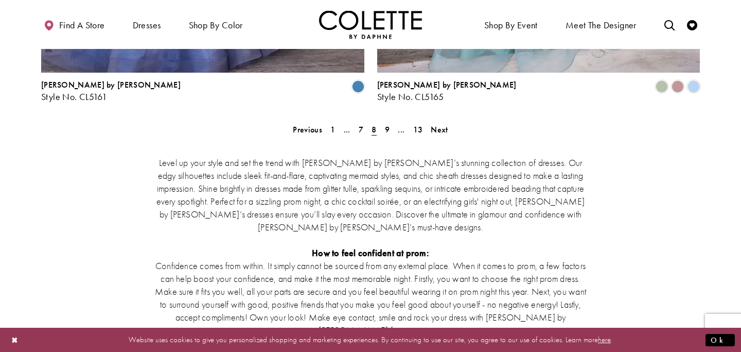
scroll to position [1955, 0]
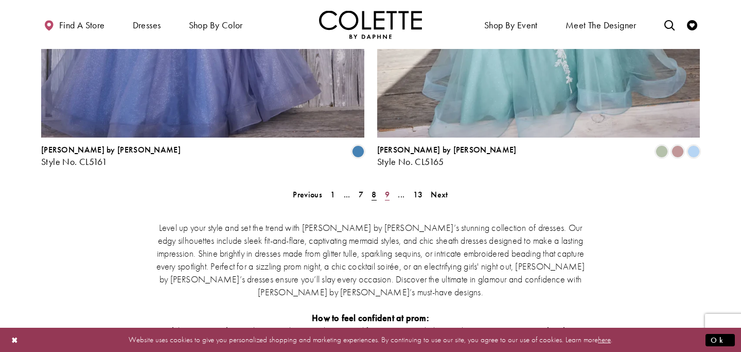
click at [385, 189] on span "9" at bounding box center [387, 194] width 5 height 11
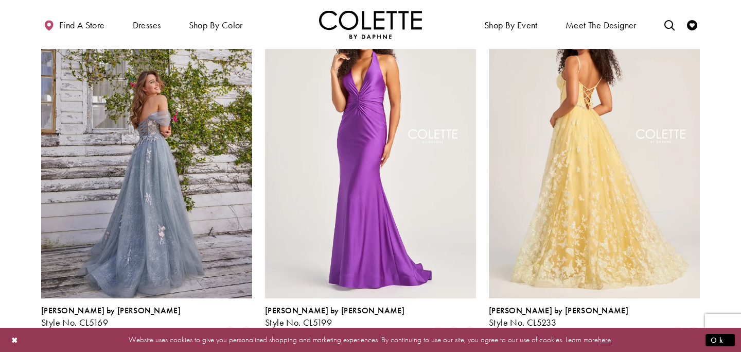
scroll to position [114, 0]
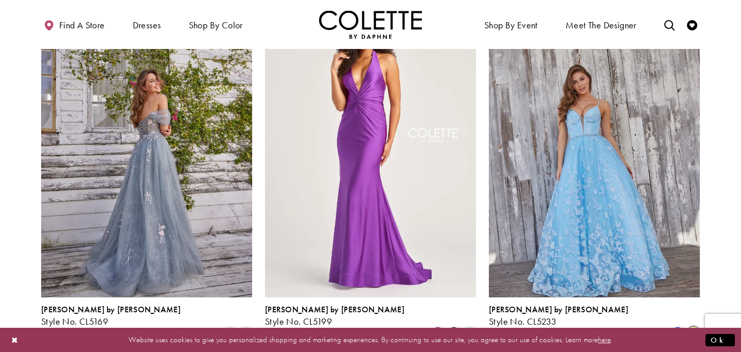
click at [694, 326] on span "Product List" at bounding box center [694, 332] width 12 height 12
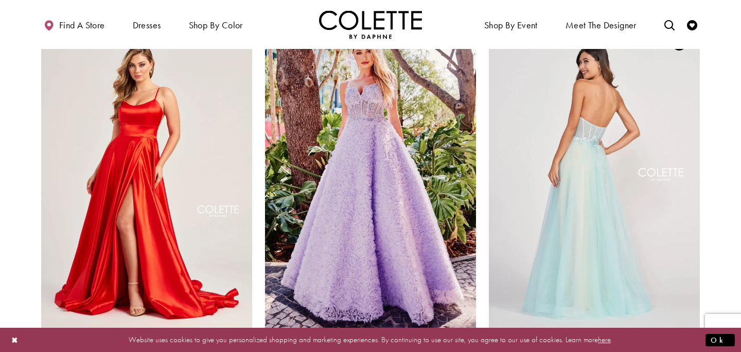
scroll to position [847, 0]
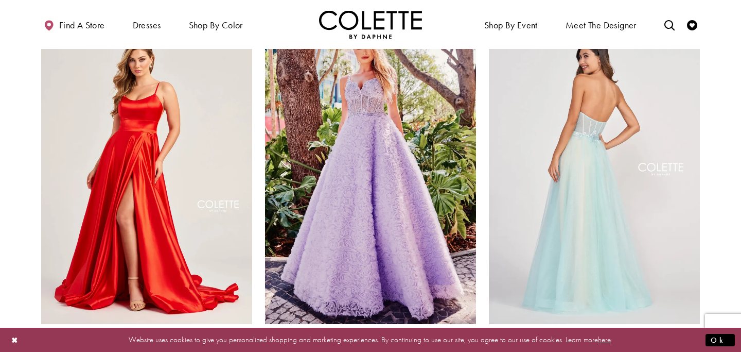
click at [615, 213] on img "Visit Colette by Daphne Style No. CL2001 Page" at bounding box center [594, 170] width 211 height 307
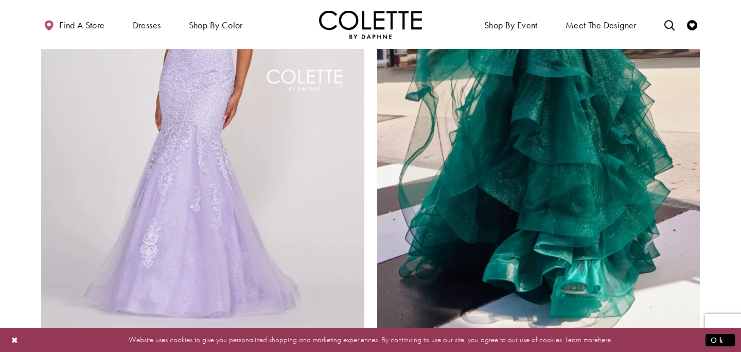
scroll to position [1765, 0]
click at [696, 335] on span "Product List" at bounding box center [694, 341] width 12 height 12
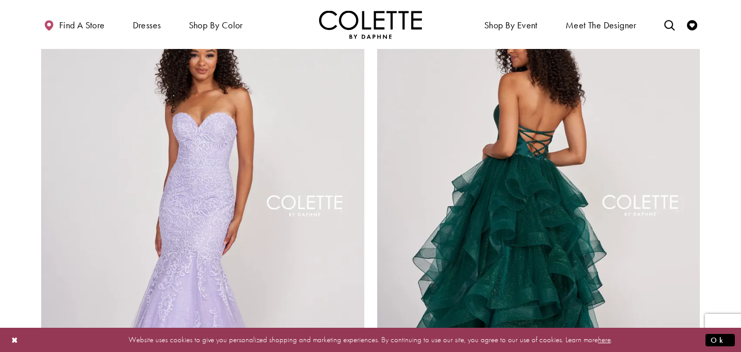
scroll to position [1637, 0]
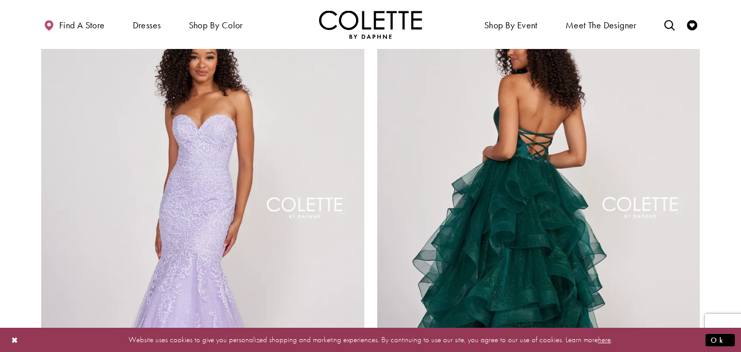
click at [610, 184] on img "Visit Colette by Daphne Style No. CL2006 Page" at bounding box center [538, 221] width 323 height 470
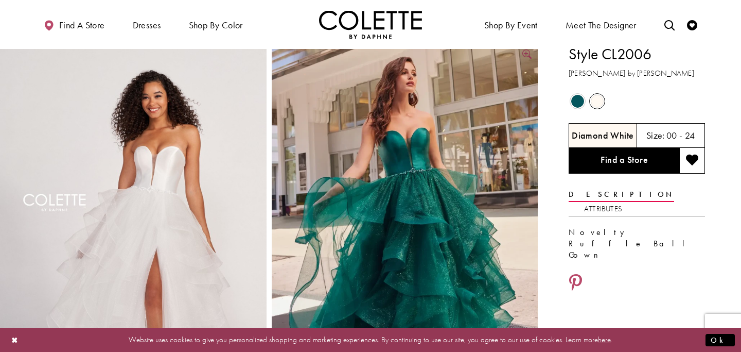
scroll to position [6, 0]
click at [579, 101] on span "Product color controls state depends on size chosen" at bounding box center [577, 100] width 13 height 13
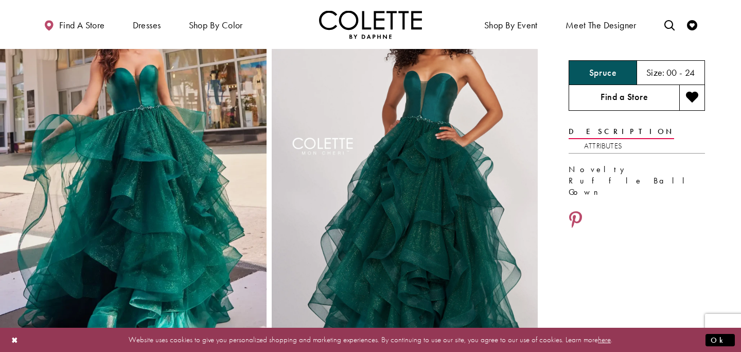
scroll to position [71, 0]
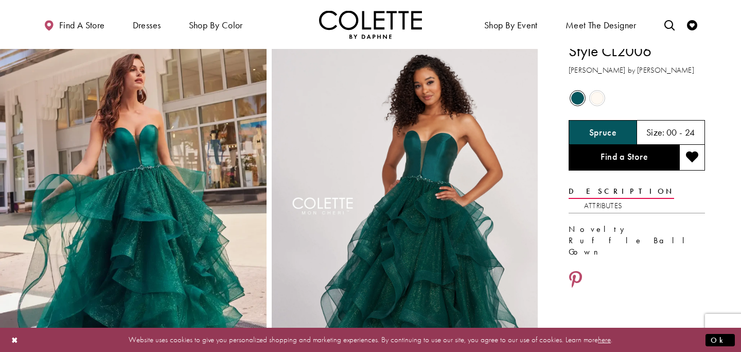
click at [603, 102] on span "Product color controls state depends on size chosen" at bounding box center [597, 98] width 13 height 13
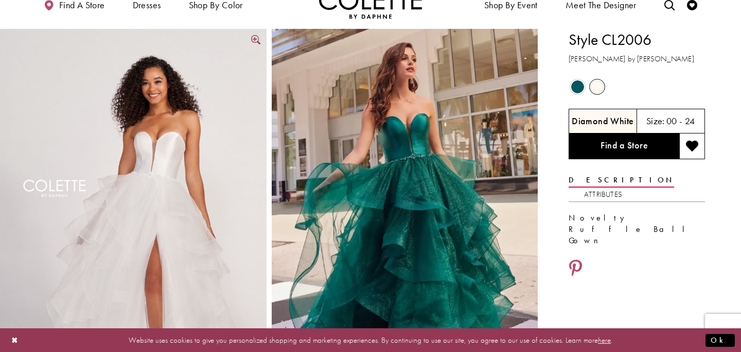
scroll to position [0, 0]
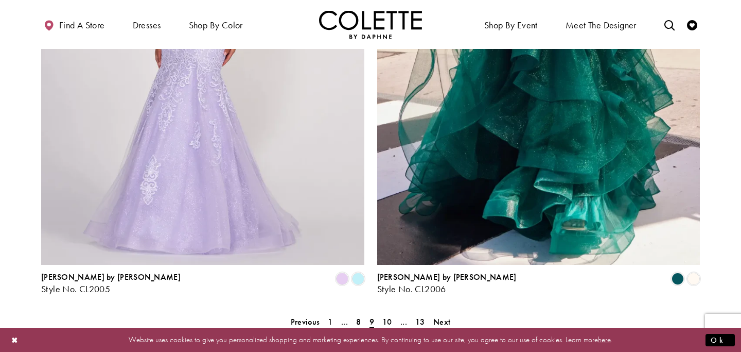
scroll to position [1830, 0]
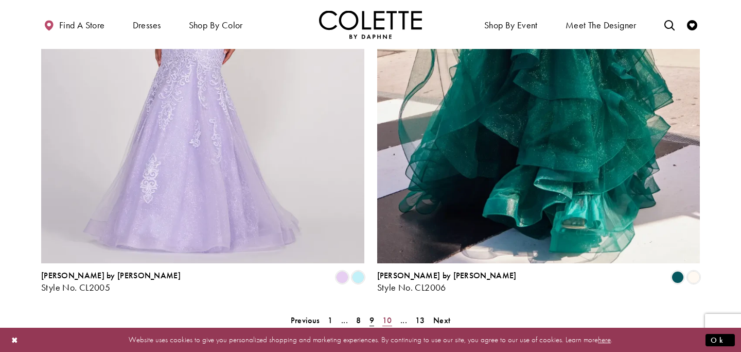
click at [386, 315] on span "10" at bounding box center [388, 320] width 10 height 11
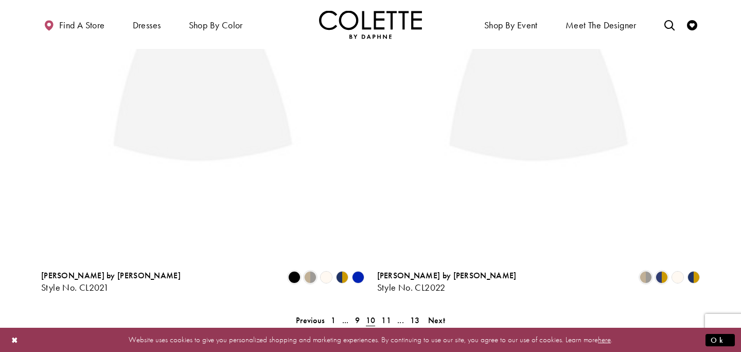
scroll to position [56, 0]
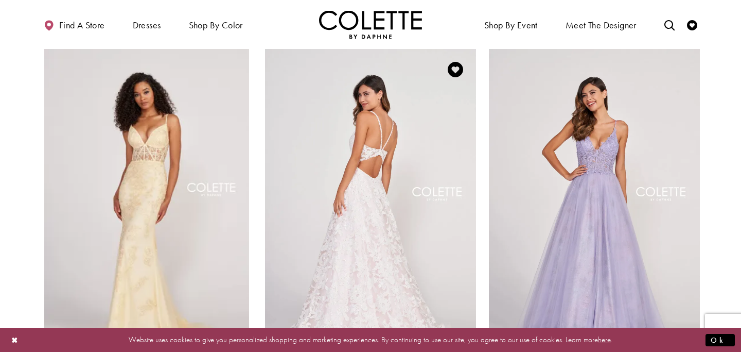
click at [370, 169] on img "Visit Colette by Daphne Style No. CL2008 Page" at bounding box center [370, 202] width 211 height 307
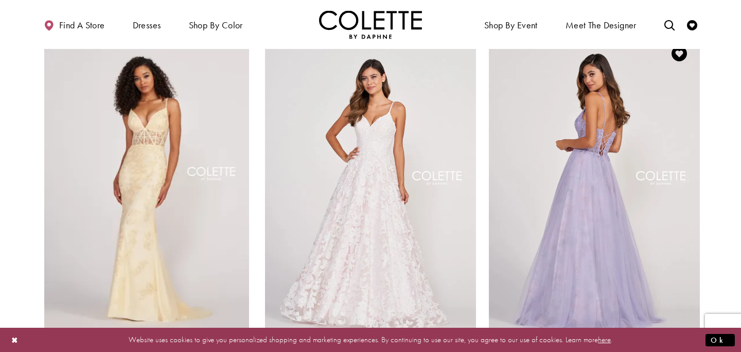
scroll to position [72, 0]
click at [582, 175] on img "Visit Colette by Daphne Style No. CL2009 Page" at bounding box center [594, 185] width 211 height 307
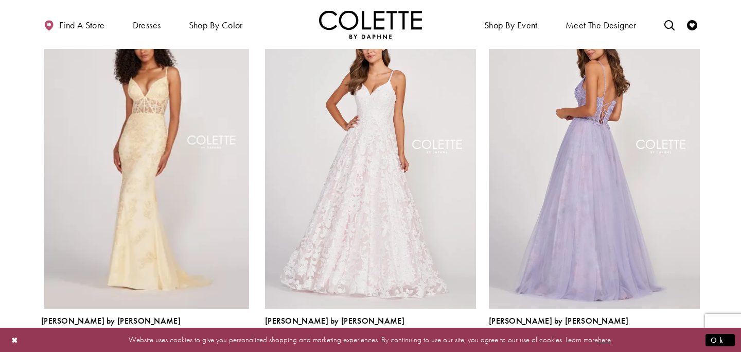
scroll to position [117, 0]
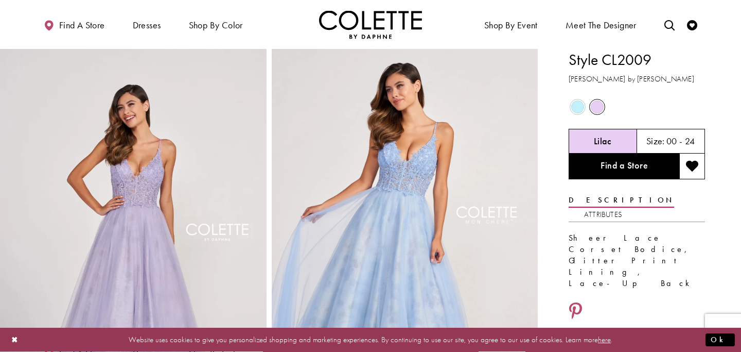
click at [584, 109] on span "Product color controls state depends on size chosen" at bounding box center [577, 106] width 13 height 13
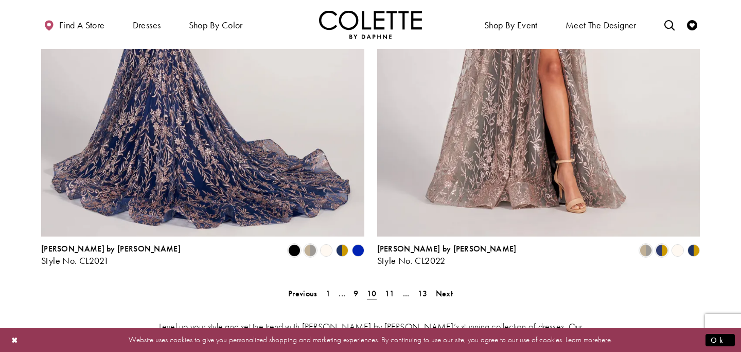
scroll to position [1862, 0]
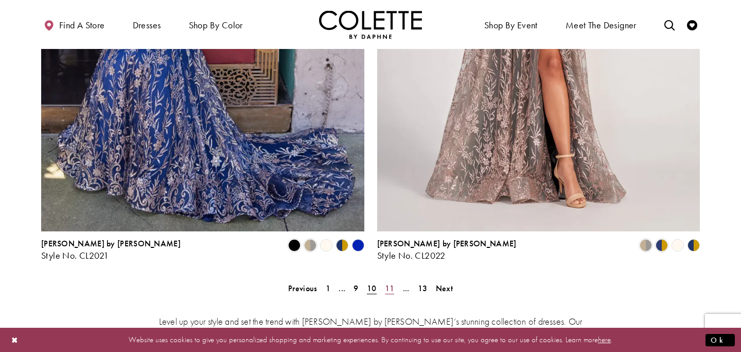
click at [387, 283] on span "11" at bounding box center [390, 288] width 10 height 11
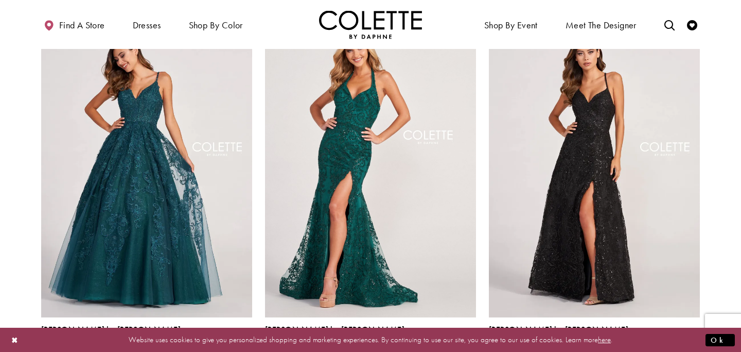
scroll to position [356, 0]
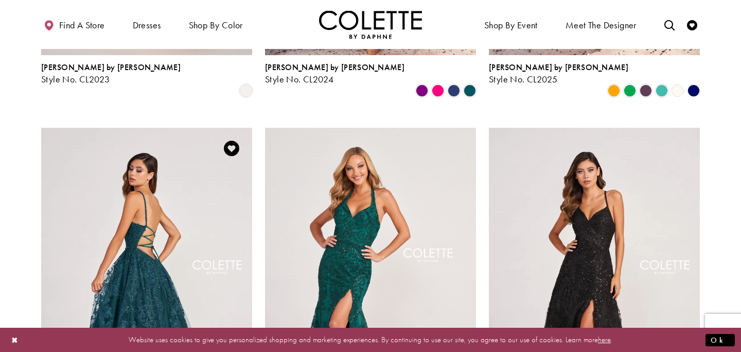
click at [120, 250] on img "Visit Colette by Daphne Style No. CL2026 Page" at bounding box center [146, 281] width 211 height 307
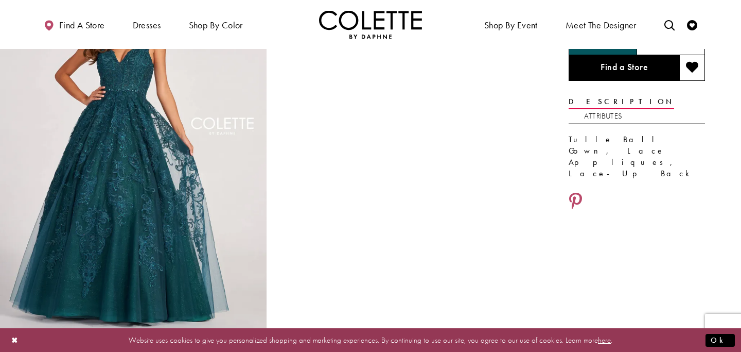
scroll to position [102, 0]
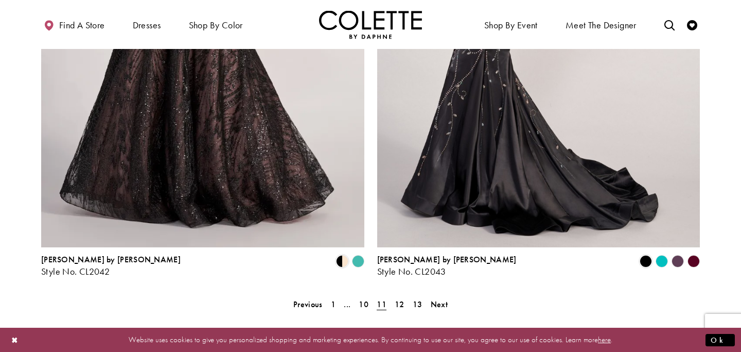
scroll to position [1862, 0]
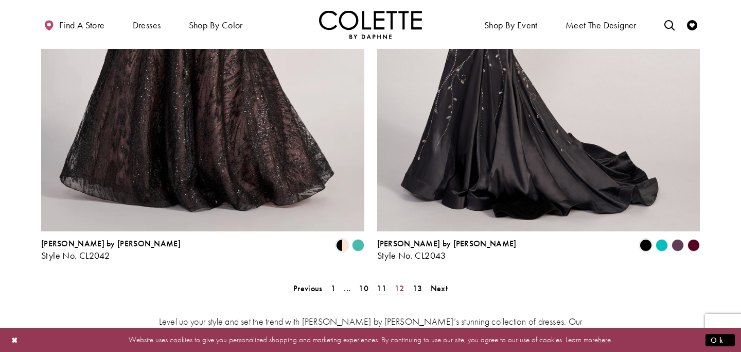
click at [397, 283] on span "12" at bounding box center [400, 288] width 10 height 11
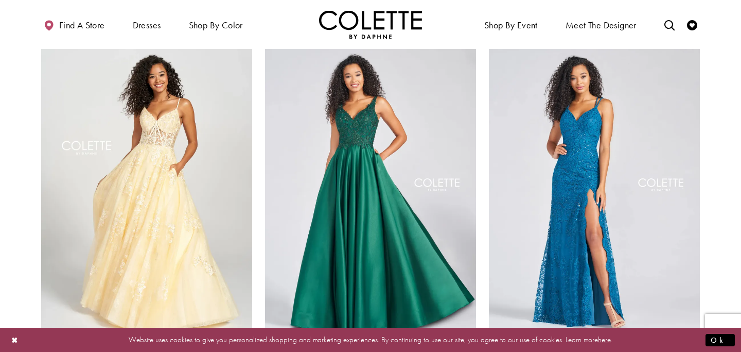
scroll to position [831, 0]
click at [177, 201] on img "Visit Colette by Daphne Style No. CL12202 Page" at bounding box center [146, 186] width 211 height 307
